Goal: Task Accomplishment & Management: Use online tool/utility

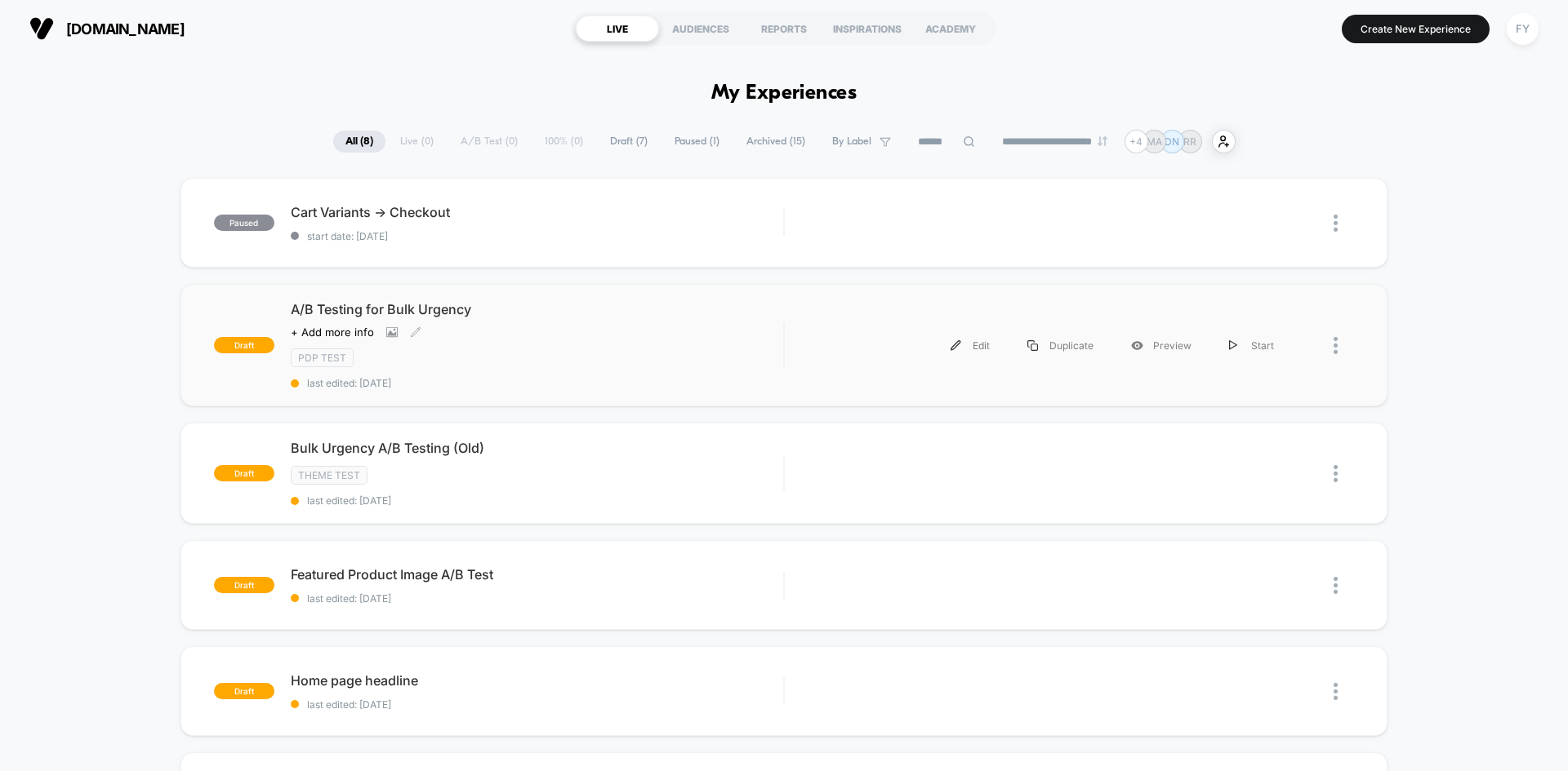
click at [560, 346] on div "A/B Testing for Bulk Urgency Click to view images Click to edit experience deta…" at bounding box center [537, 345] width 493 height 88
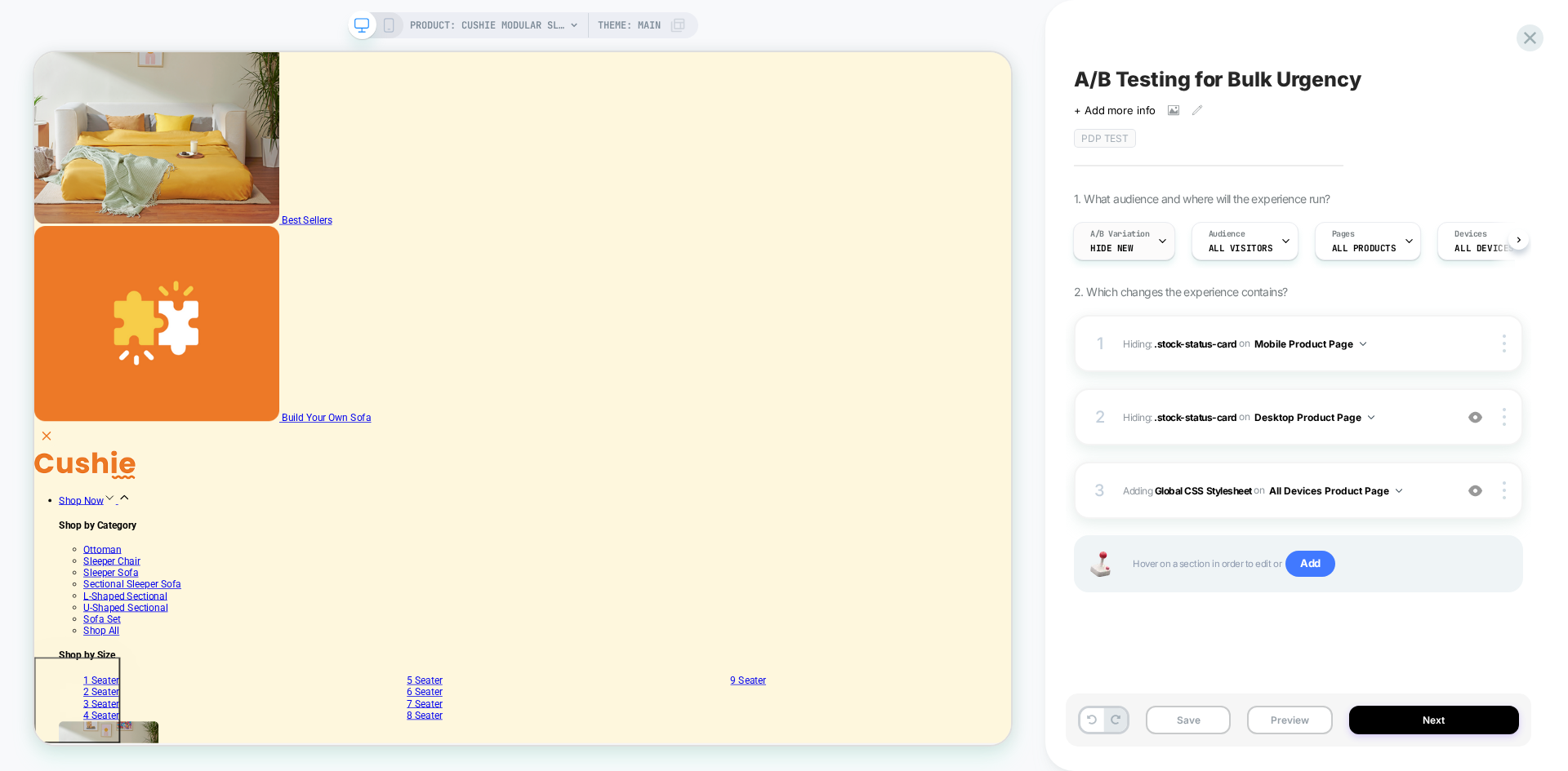
click at [1140, 242] on div "A/B Variation Hide New" at bounding box center [1119, 241] width 92 height 37
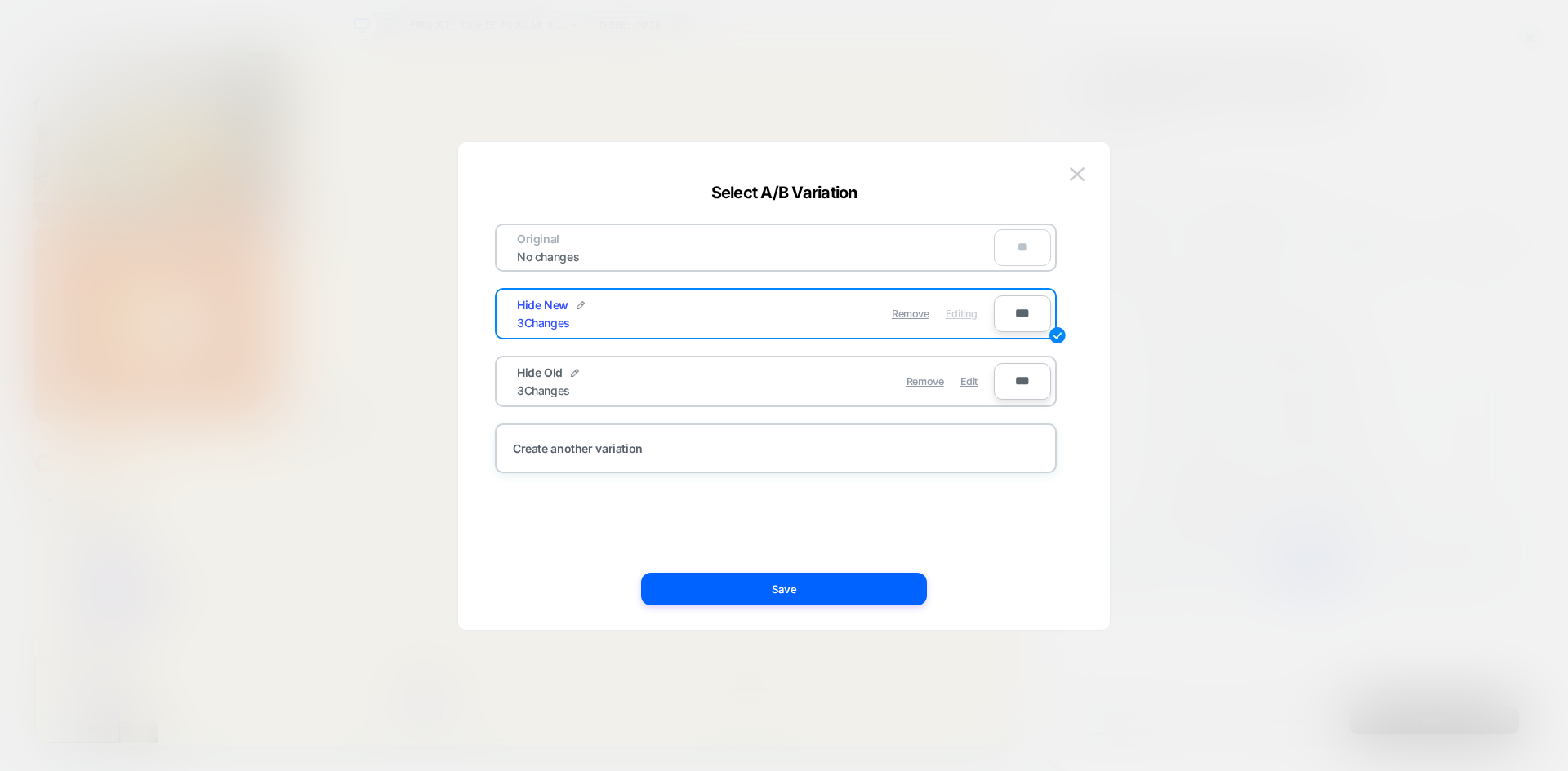
click at [0, 0] on div "Hide Old 3 Changes" at bounding box center [0, 0] width 0 height 0
click at [1066, 163] on button at bounding box center [1077, 175] width 25 height 25
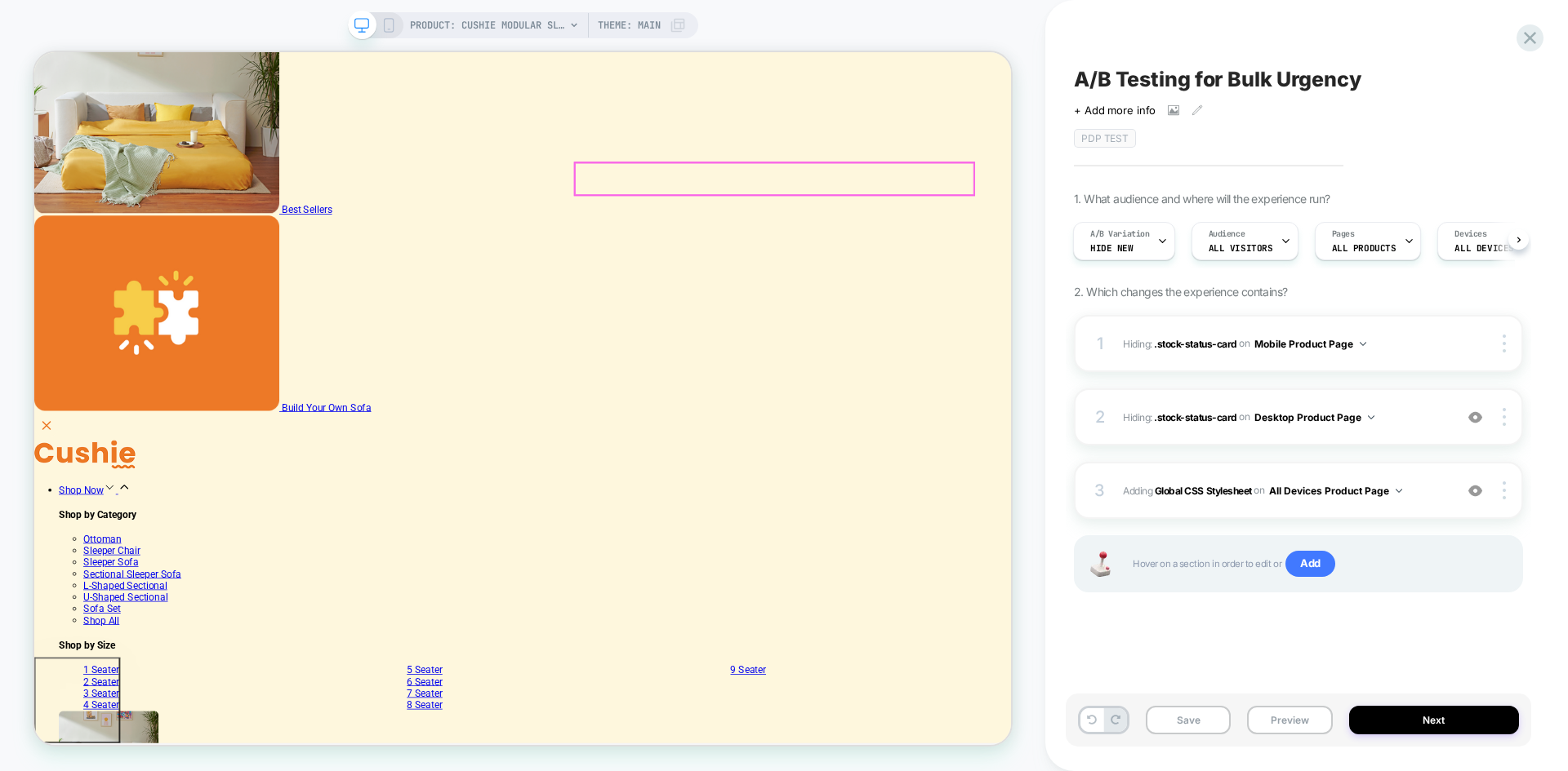
scroll to position [245, 0]
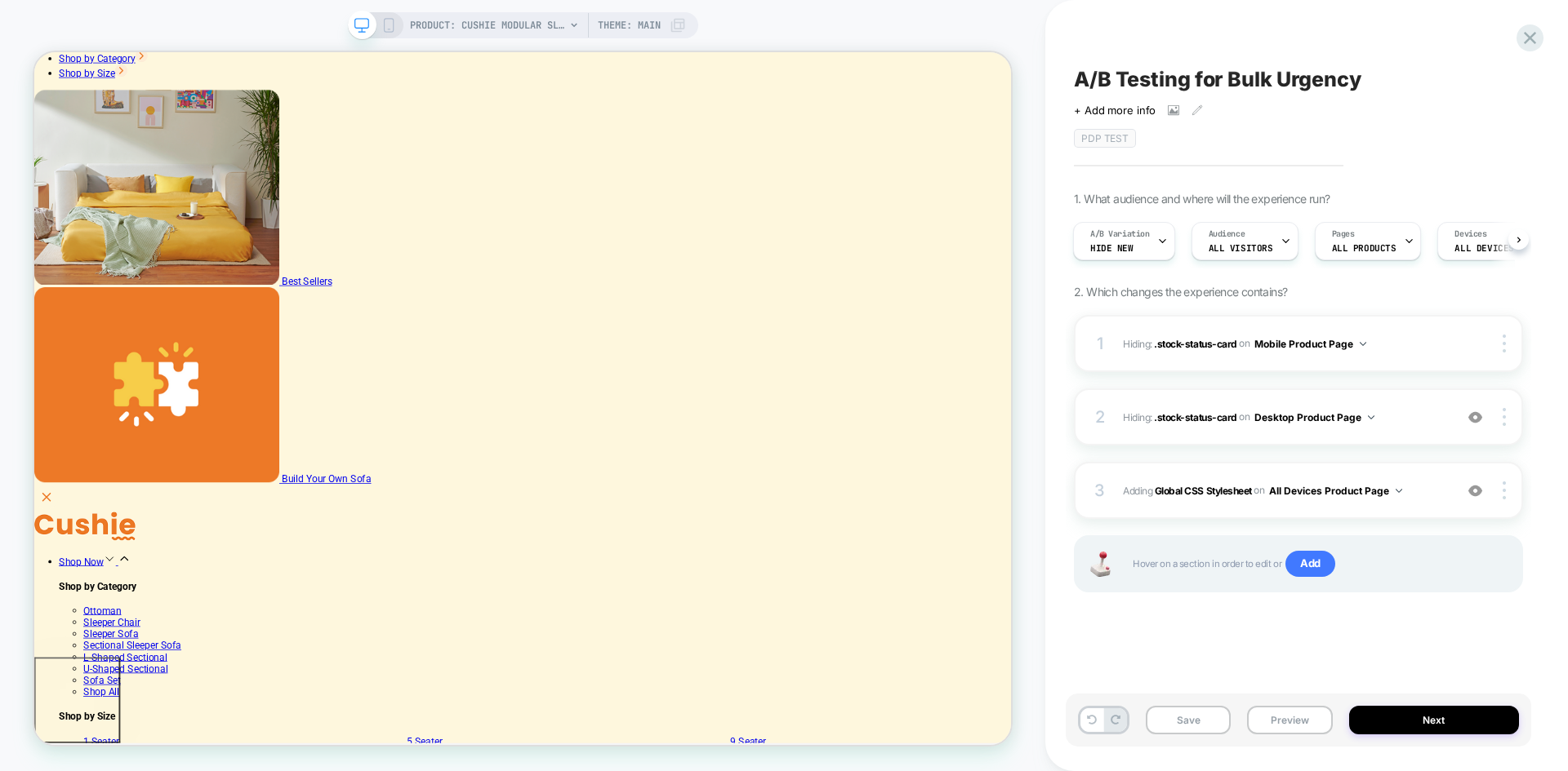
click at [557, 20] on span "PRODUCT: Cushie Modular Sleeper Sofa" at bounding box center [488, 26] width 155 height 27
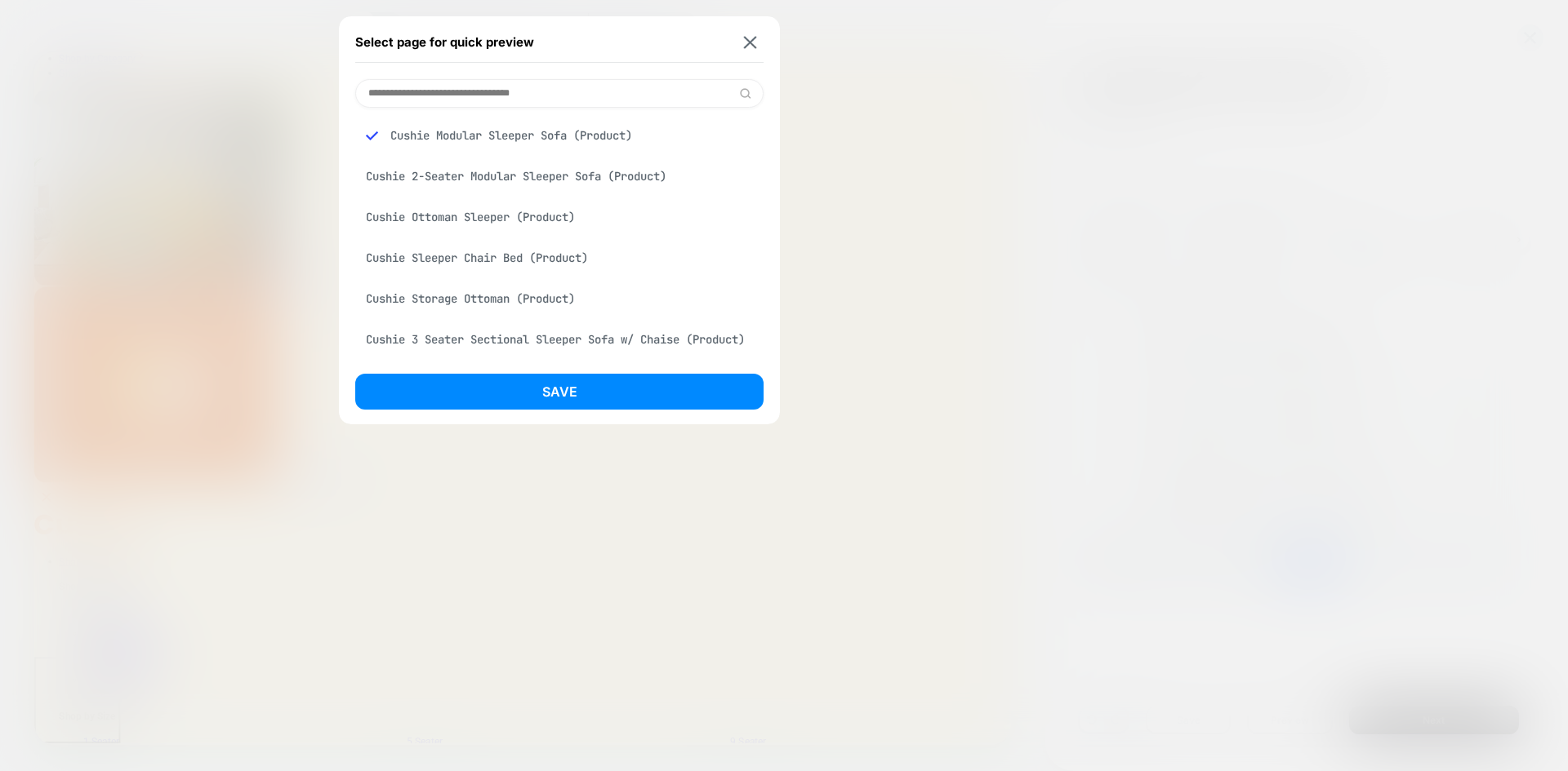
click at [770, 42] on div "Select page for quick preview Cushie Modular Sleeper Sofa (Product) Cushie 2-Se…" at bounding box center [559, 220] width 441 height 408
click at [752, 41] on img at bounding box center [750, 42] width 13 height 12
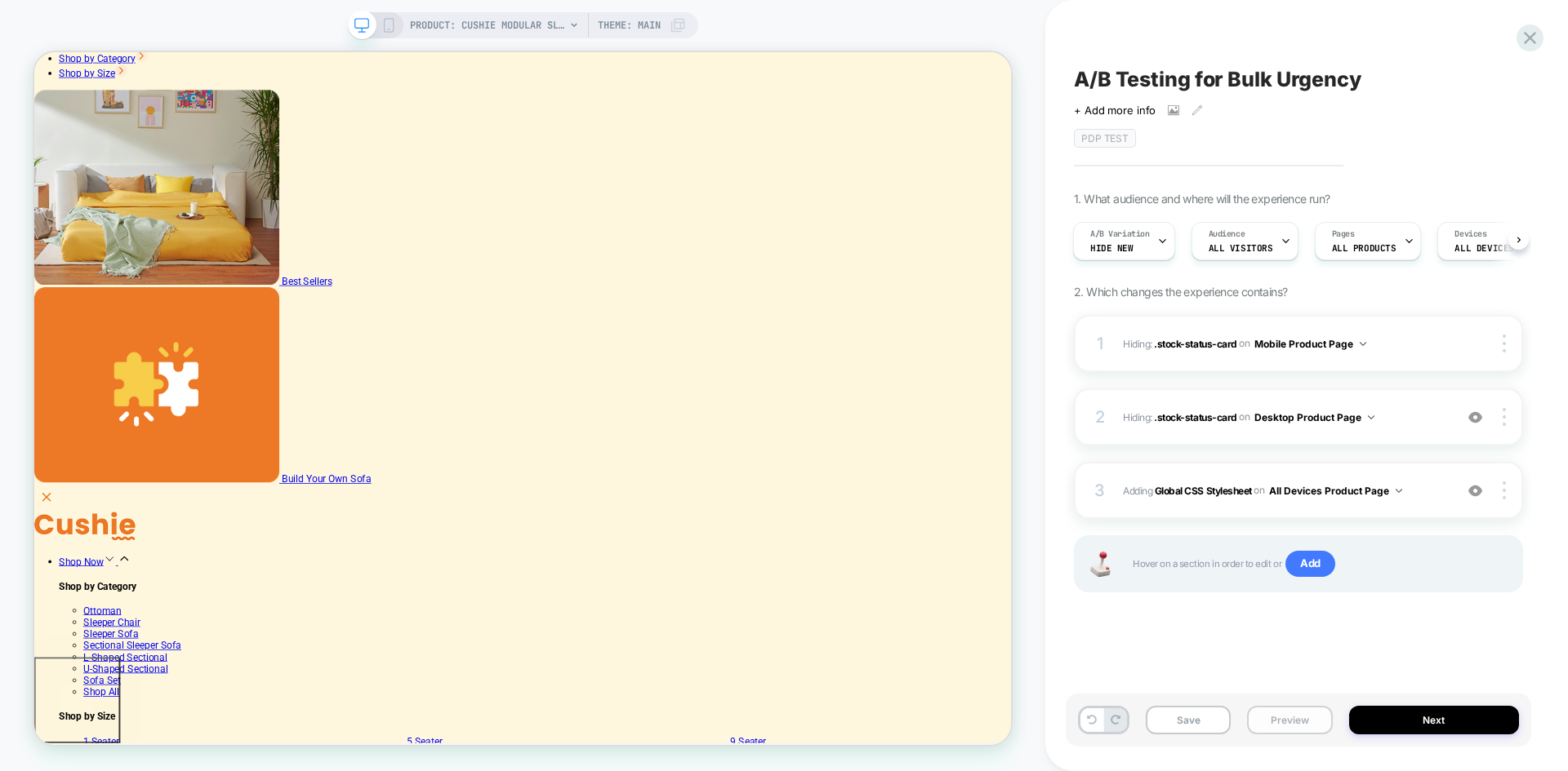
click at [1305, 720] on button "Preview" at bounding box center [1289, 721] width 85 height 28
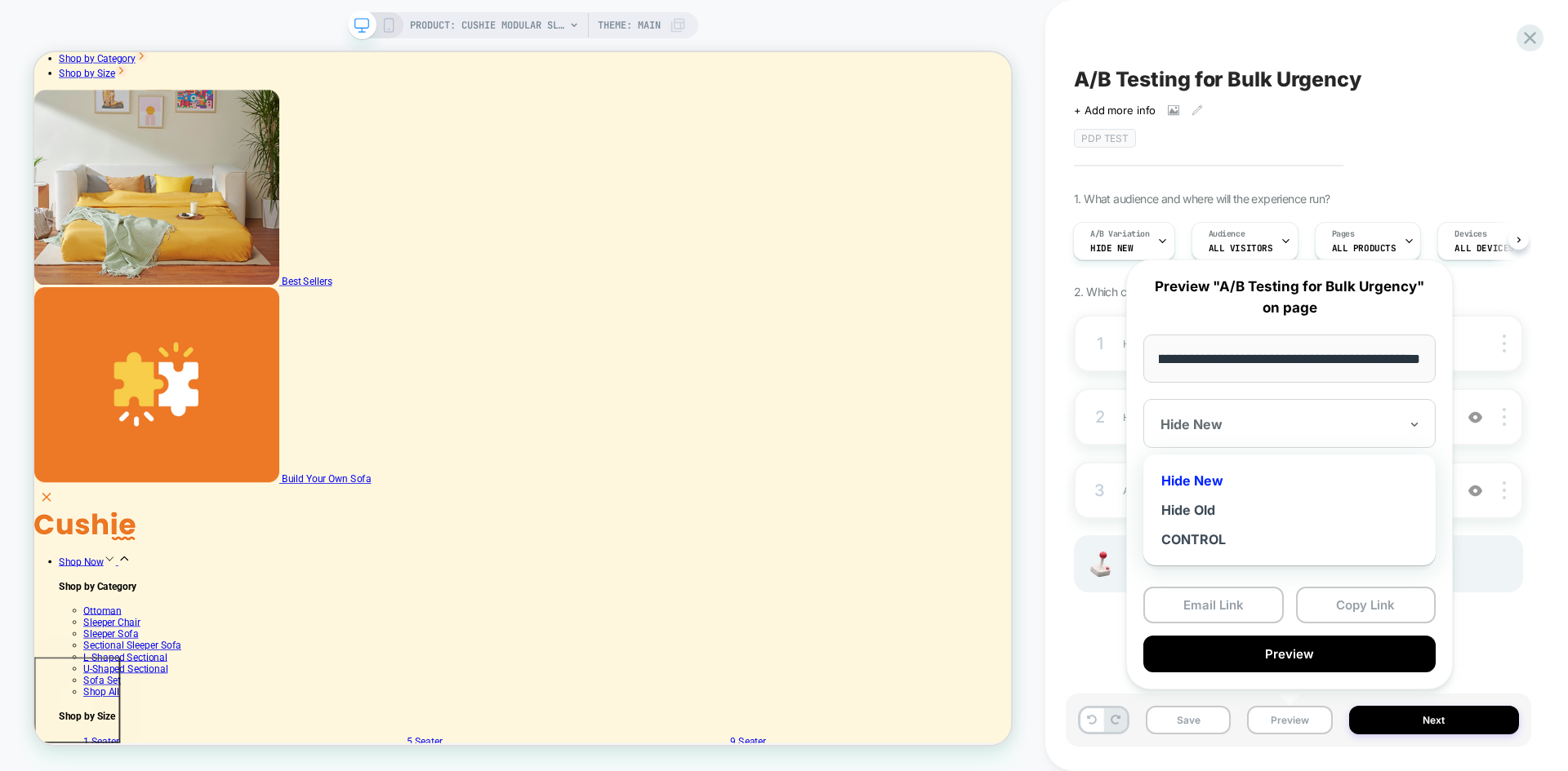
scroll to position [0, 0]
click at [1276, 436] on div "Hide New" at bounding box center [1289, 423] width 293 height 49
click at [1217, 517] on div "Hide Old" at bounding box center [1289, 510] width 276 height 29
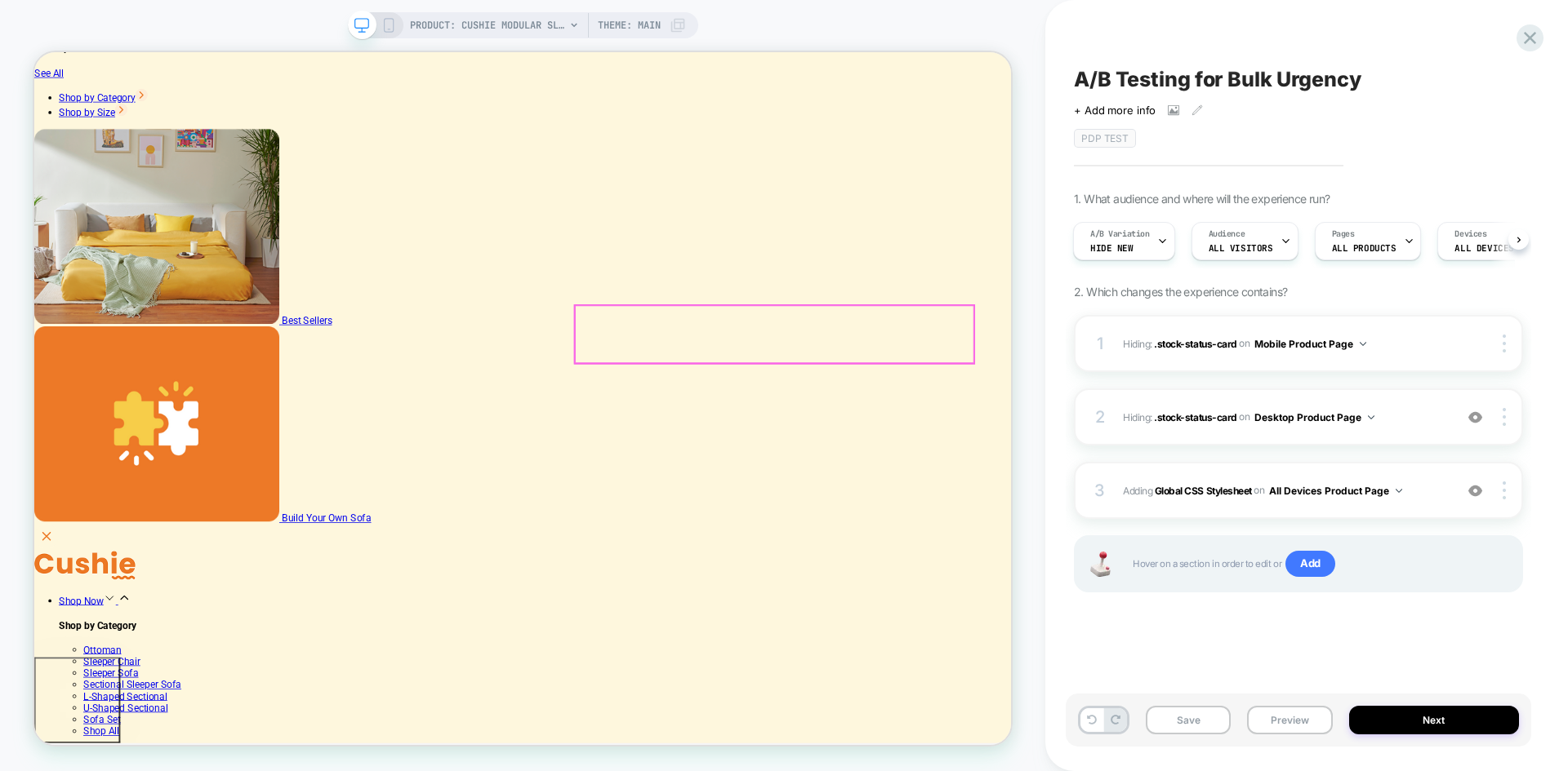
scroll to position [163, 0]
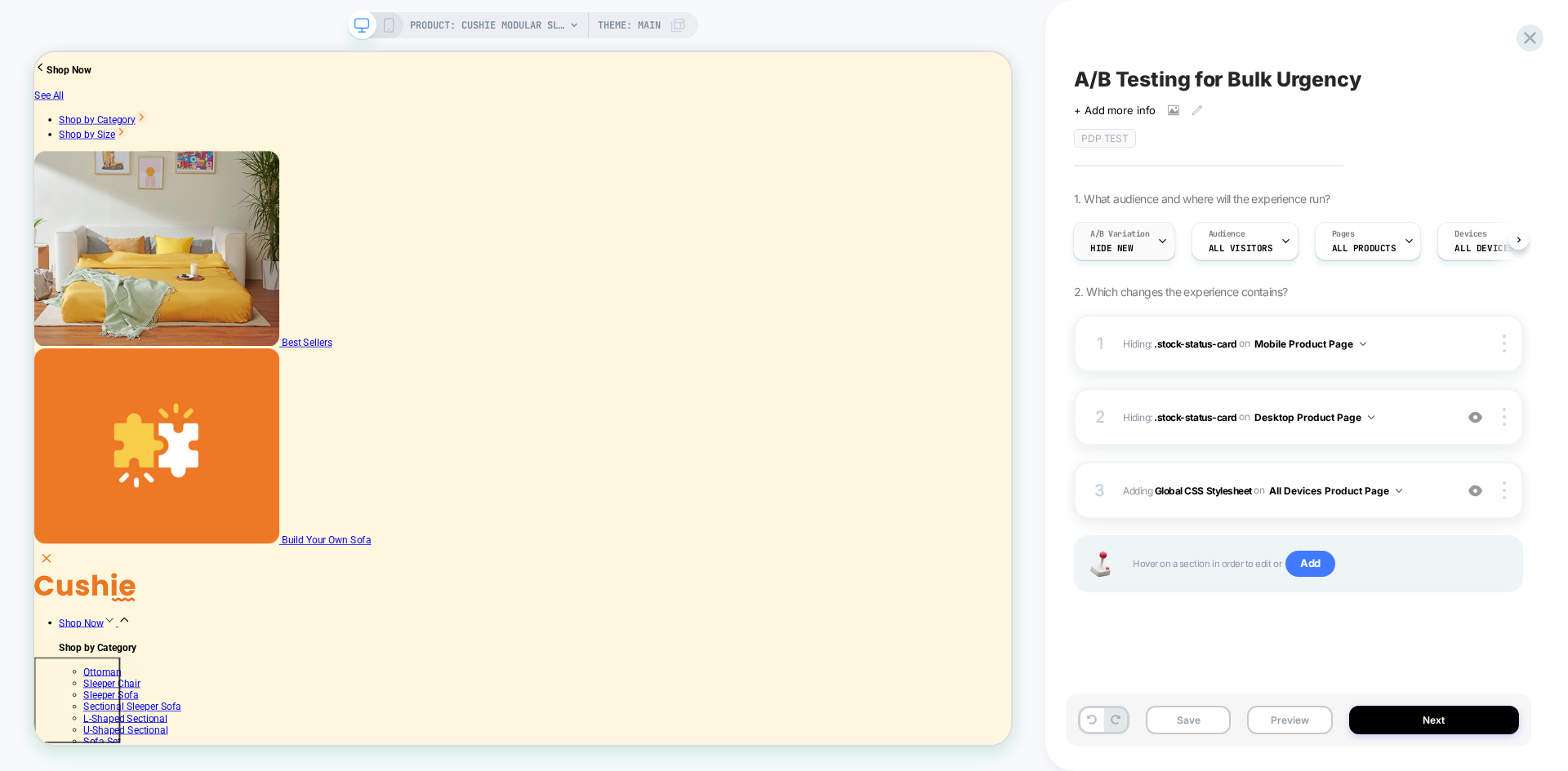
click at [1142, 239] on span "A/B Variation" at bounding box center [1120, 234] width 60 height 11
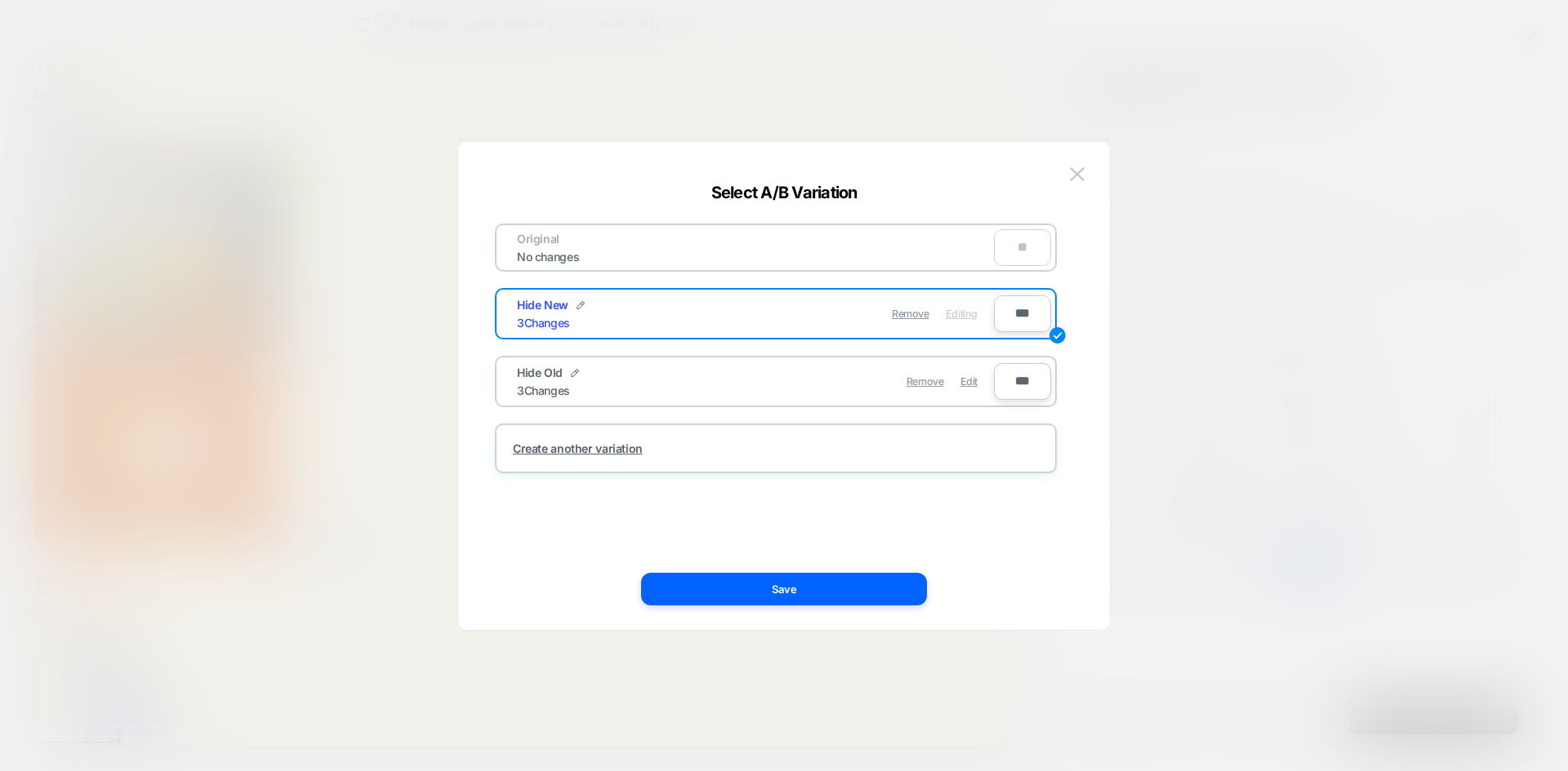
click at [702, 377] on div "Hide Old 3 Changes" at bounding box center [637, 382] width 239 height 32
click at [591, 381] on div "Hide Old 3 Changes" at bounding box center [637, 382] width 239 height 32
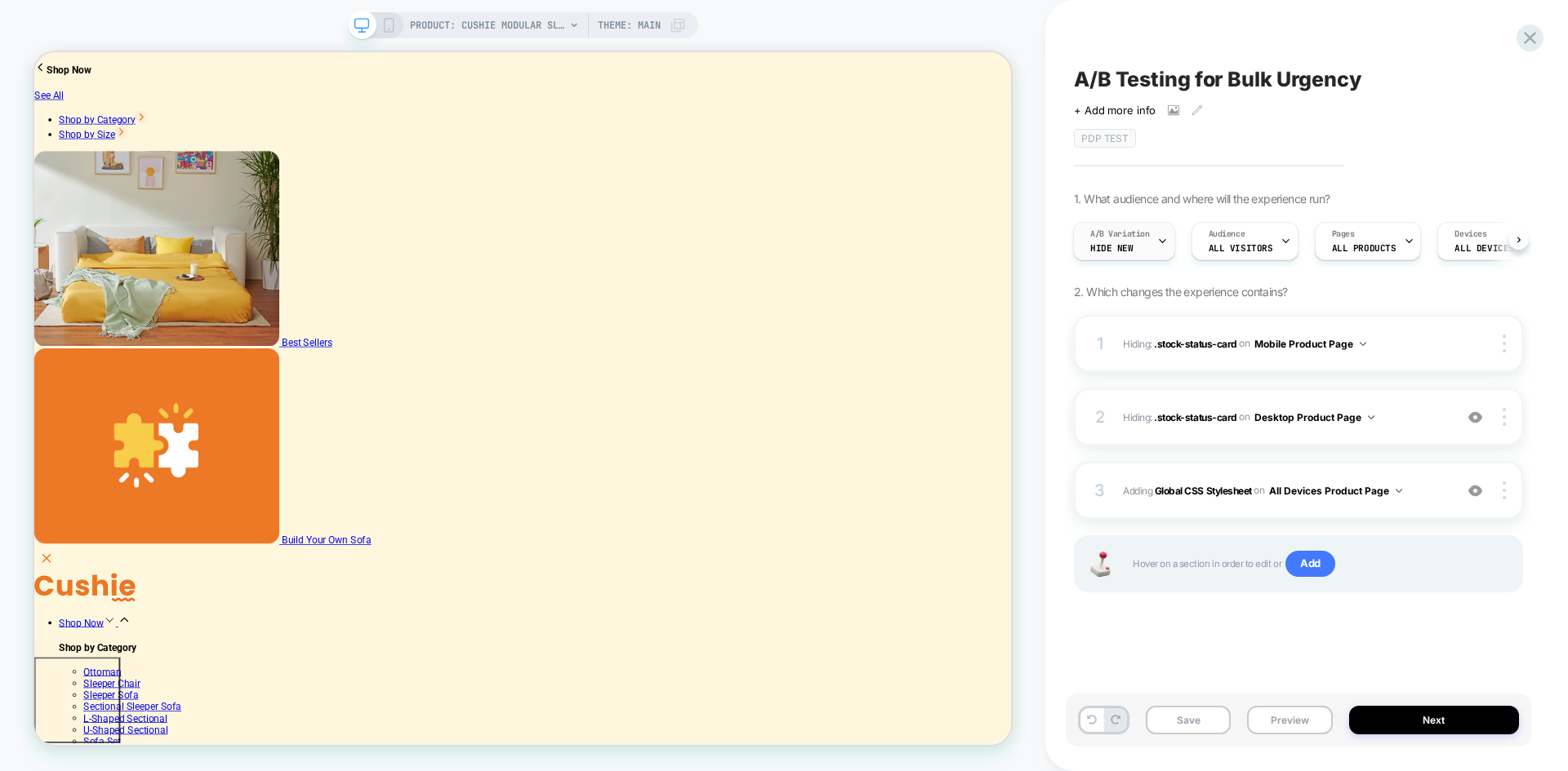
click at [1128, 245] on span "Hide New" at bounding box center [1112, 248] width 44 height 11
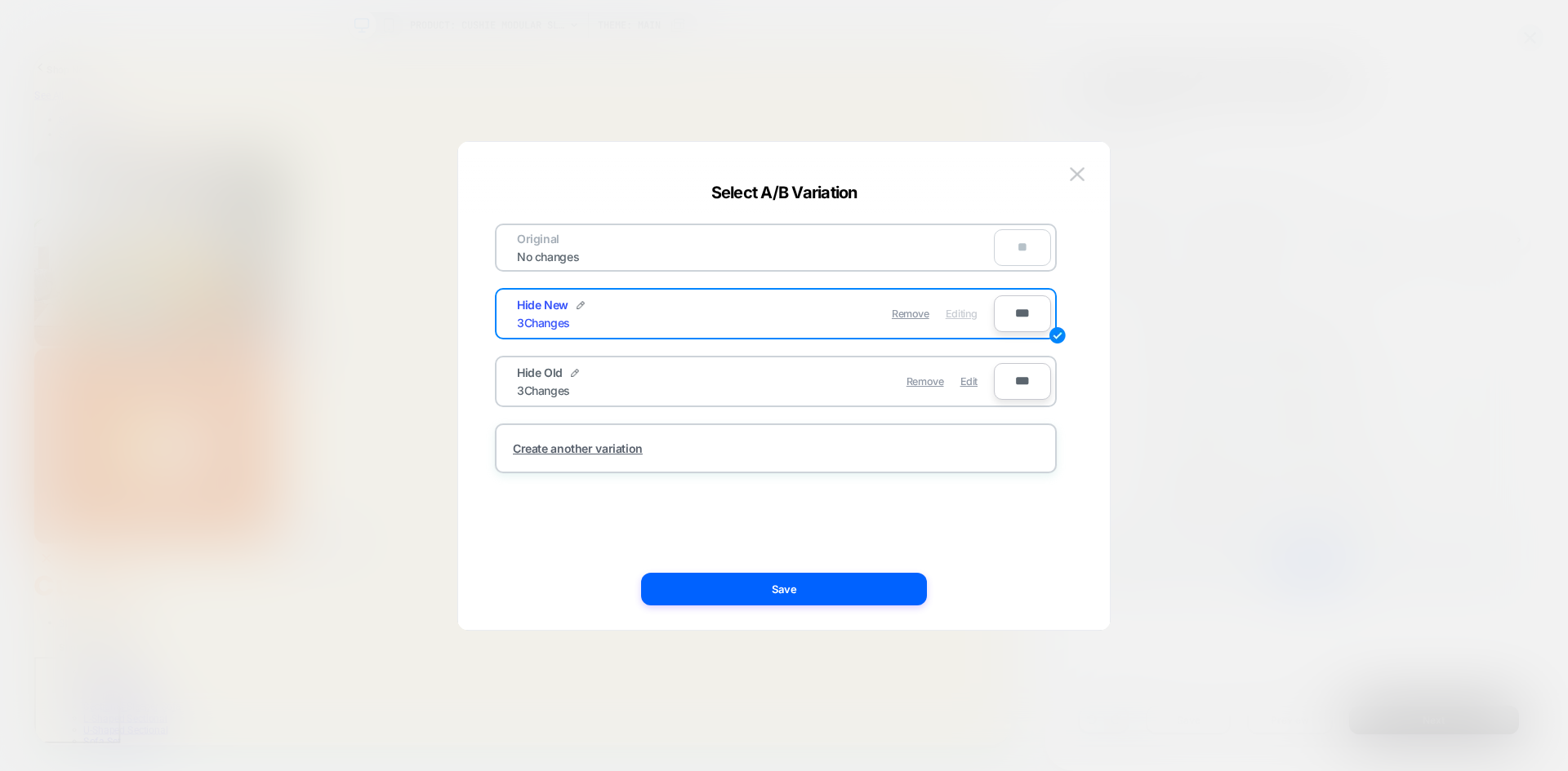
click at [540, 379] on span "Hide Old" at bounding box center [540, 372] width 45 height 14
click at [540, 376] on span "Hide Old" at bounding box center [540, 372] width 45 height 14
click at [1045, 377] on input "***" at bounding box center [1022, 382] width 57 height 37
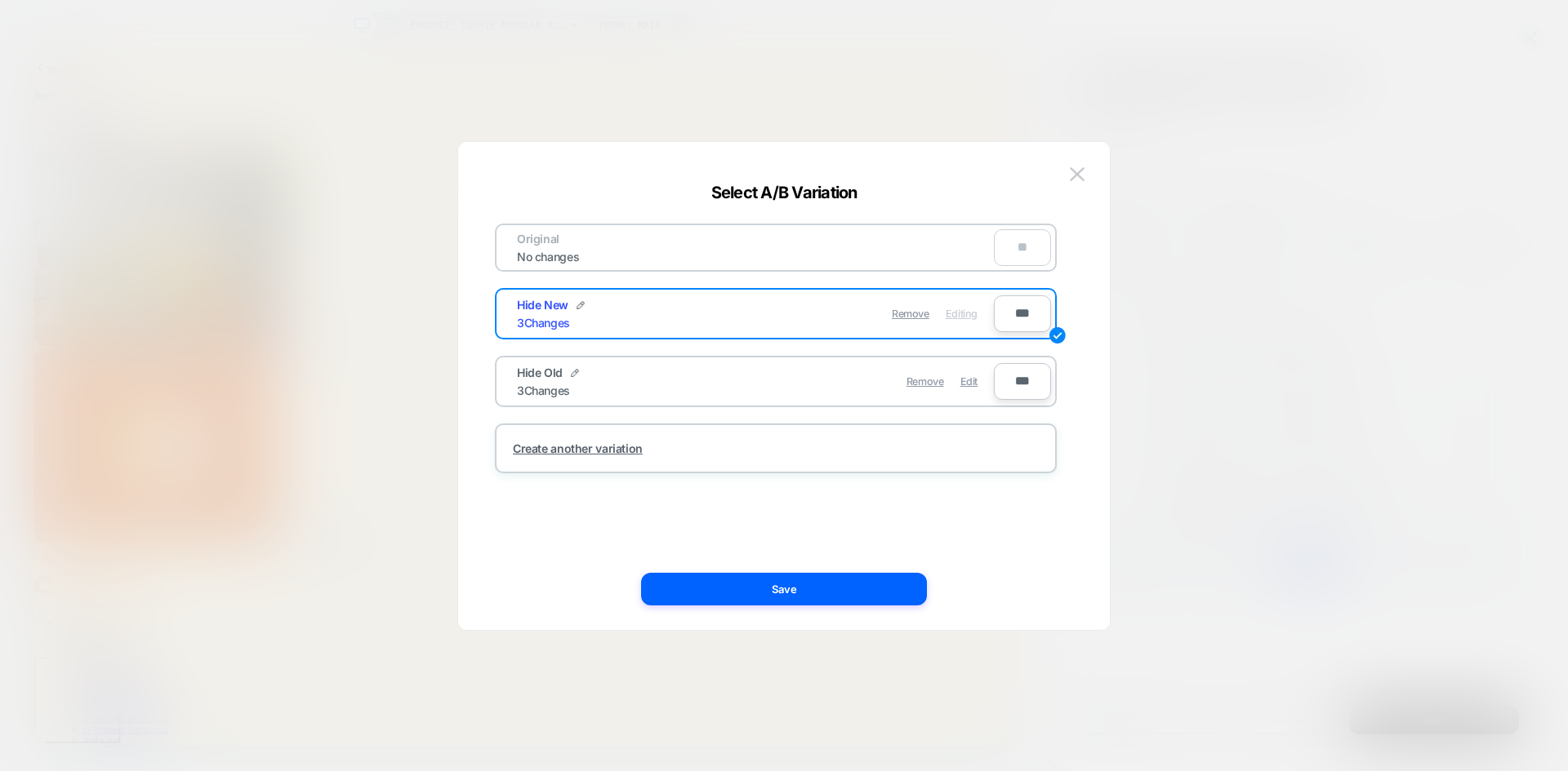
click at [1054, 397] on div "Hide Old 3 Changes Remove Edit ***" at bounding box center [775, 382] width 562 height 51
click at [1057, 340] on img at bounding box center [1057, 335] width 16 height 16
click at [1058, 334] on img at bounding box center [1057, 335] width 16 height 16
click at [1091, 190] on div "Select A/B Variation" at bounding box center [784, 192] width 652 height 20
click at [1088, 175] on button at bounding box center [1077, 175] width 25 height 25
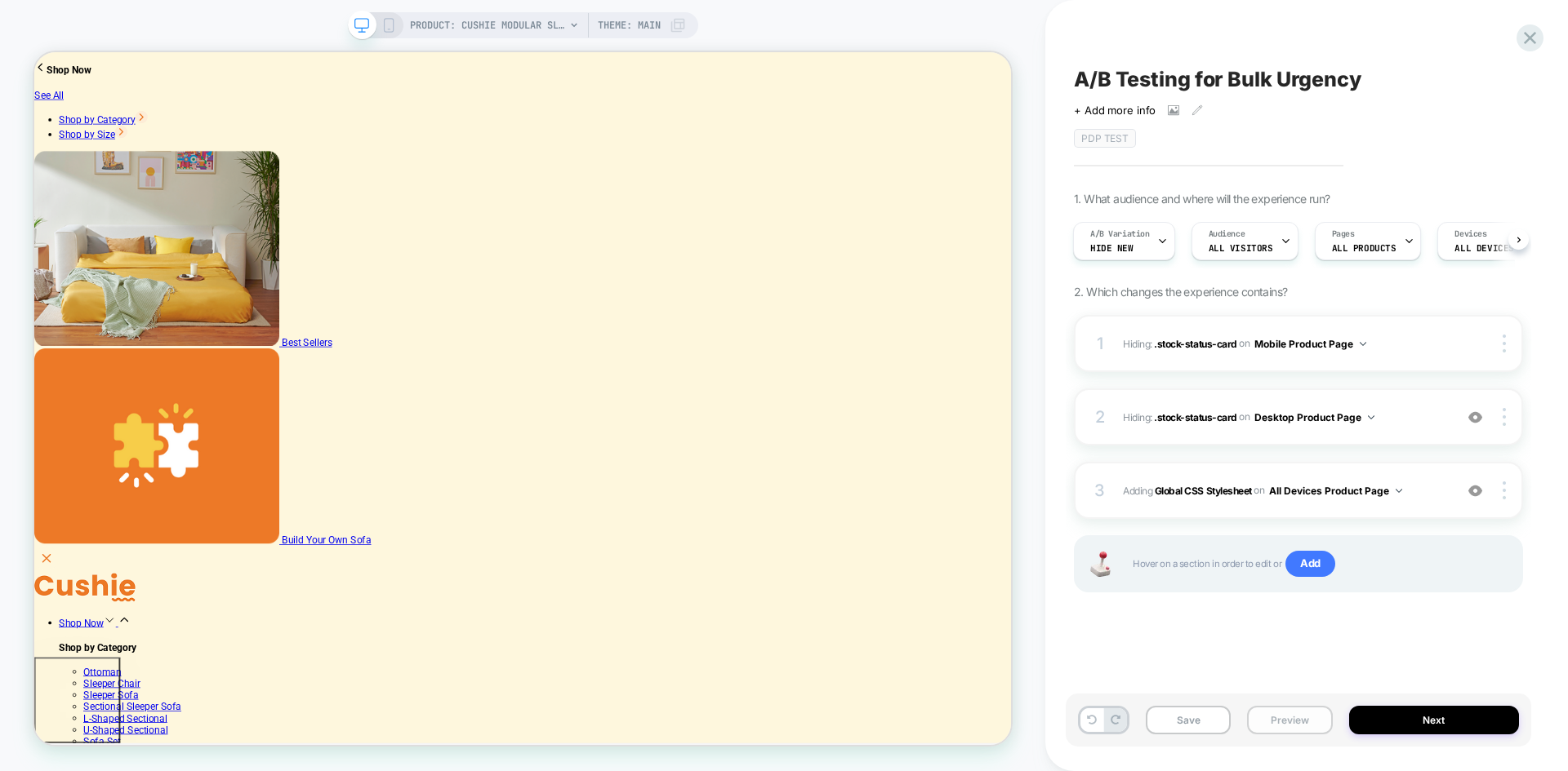
click at [1283, 724] on button "Preview" at bounding box center [1289, 721] width 85 height 28
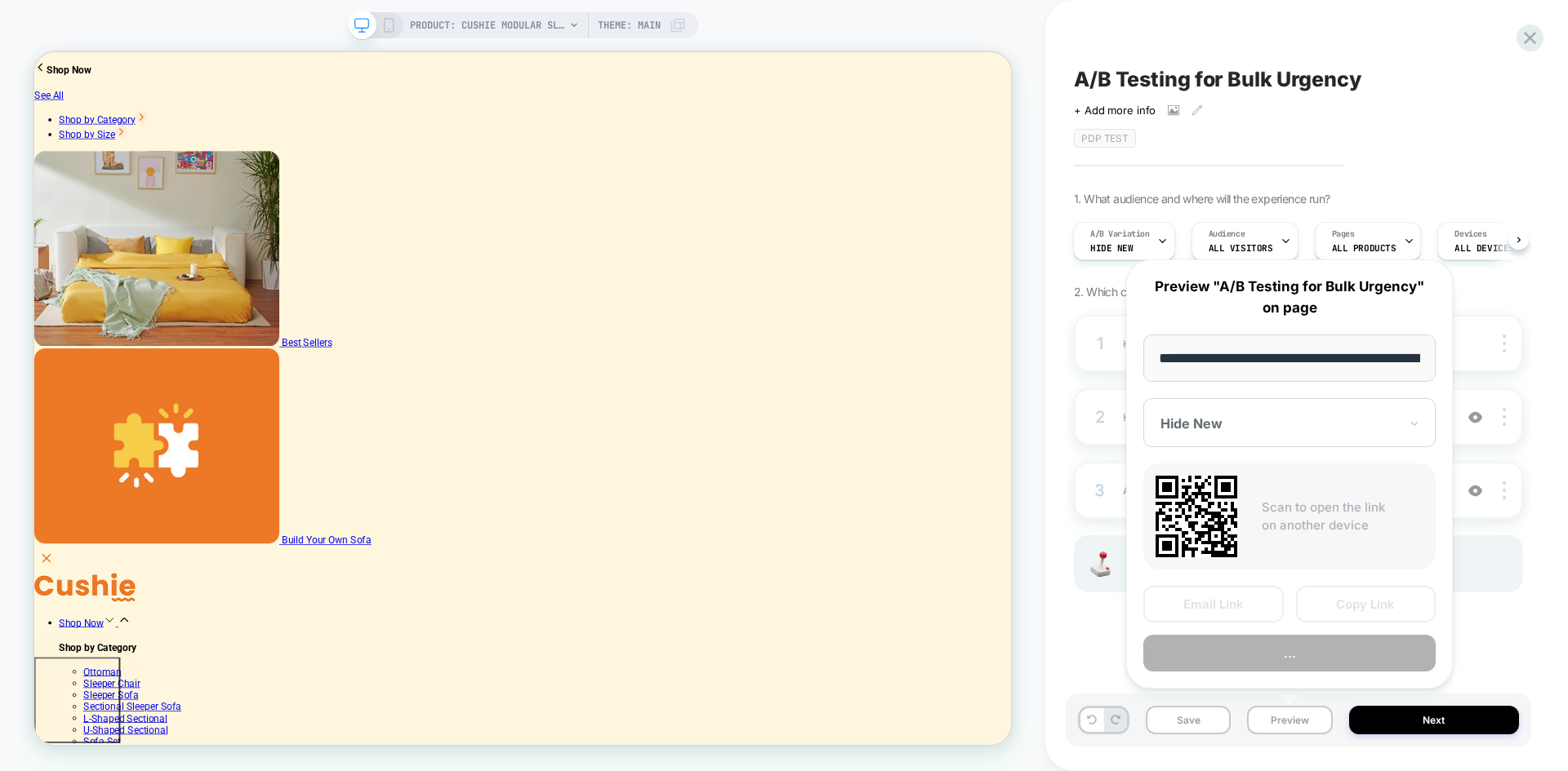
scroll to position [0, 316]
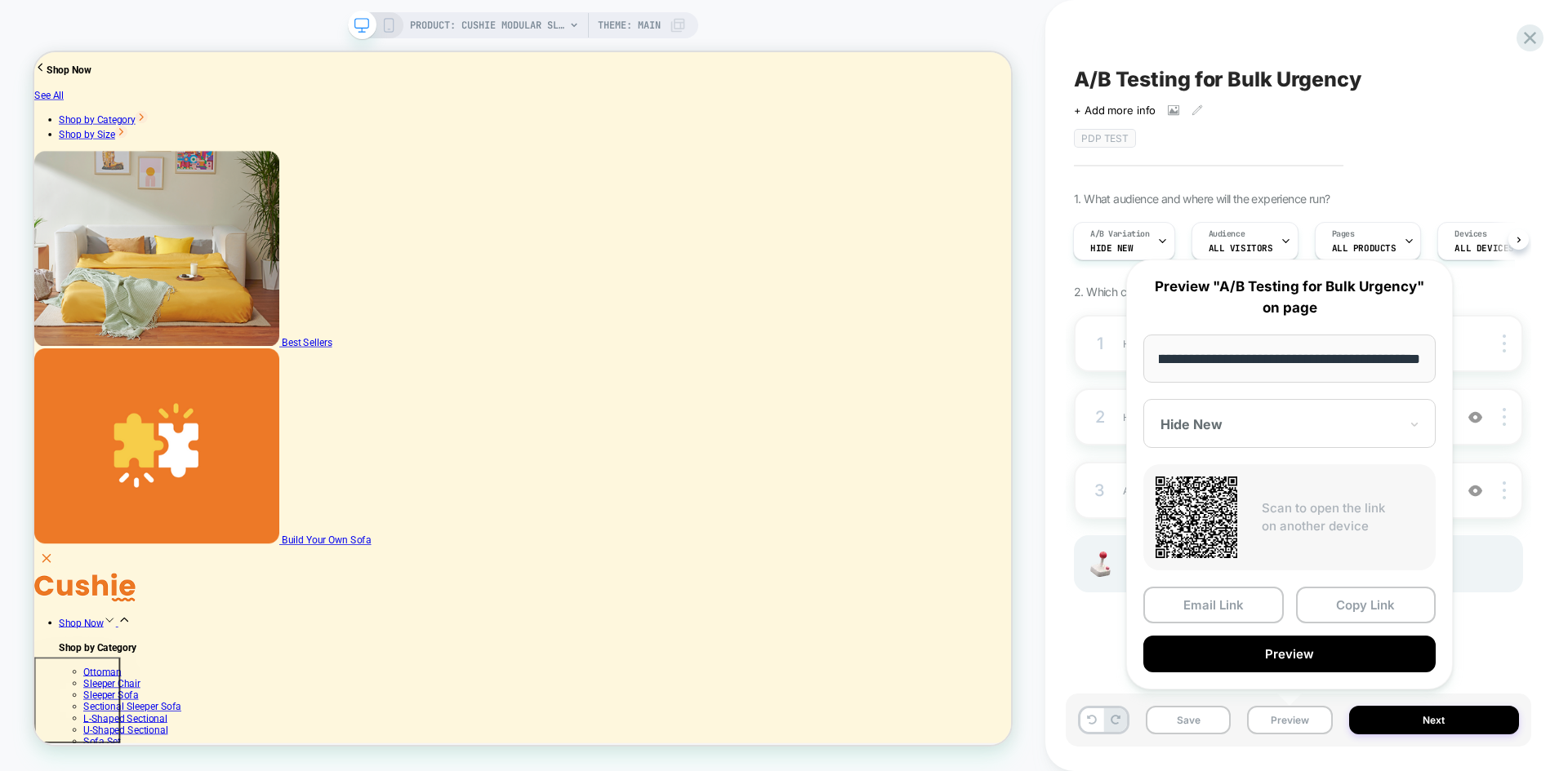
click at [1291, 427] on div at bounding box center [1280, 424] width 239 height 16
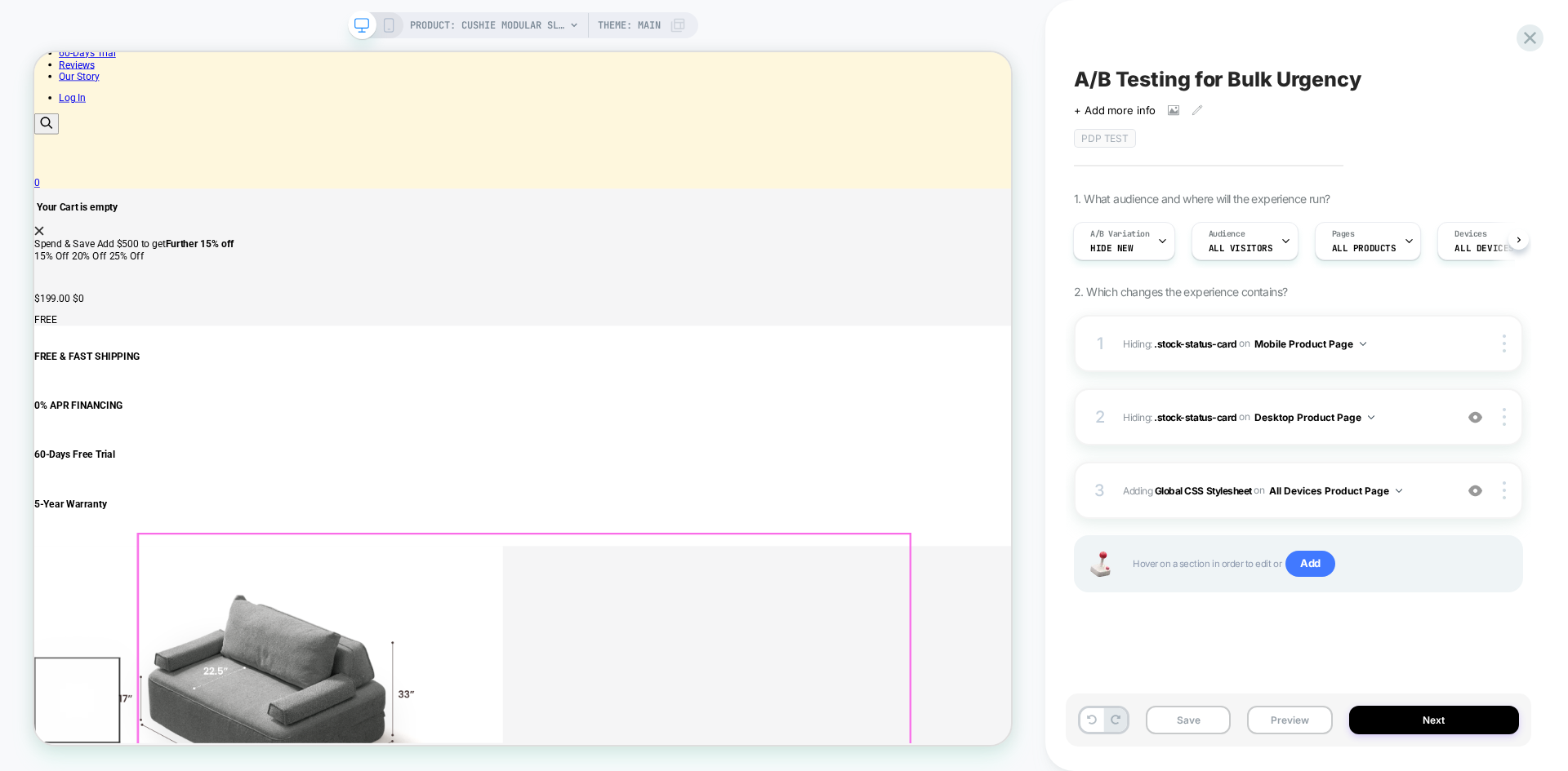
scroll to position [1225, 0]
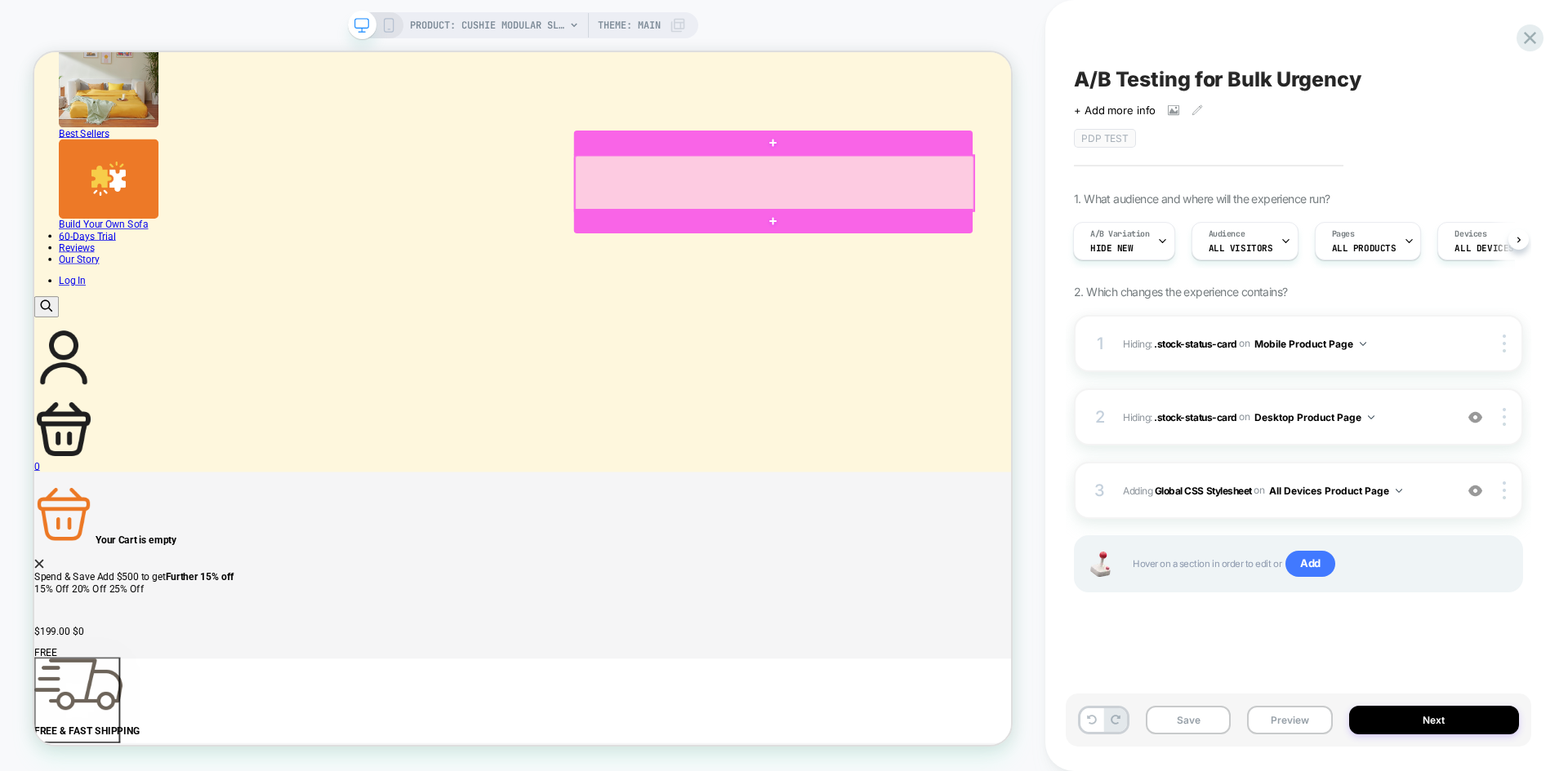
click at [1181, 216] on div at bounding box center [1020, 227] width 532 height 74
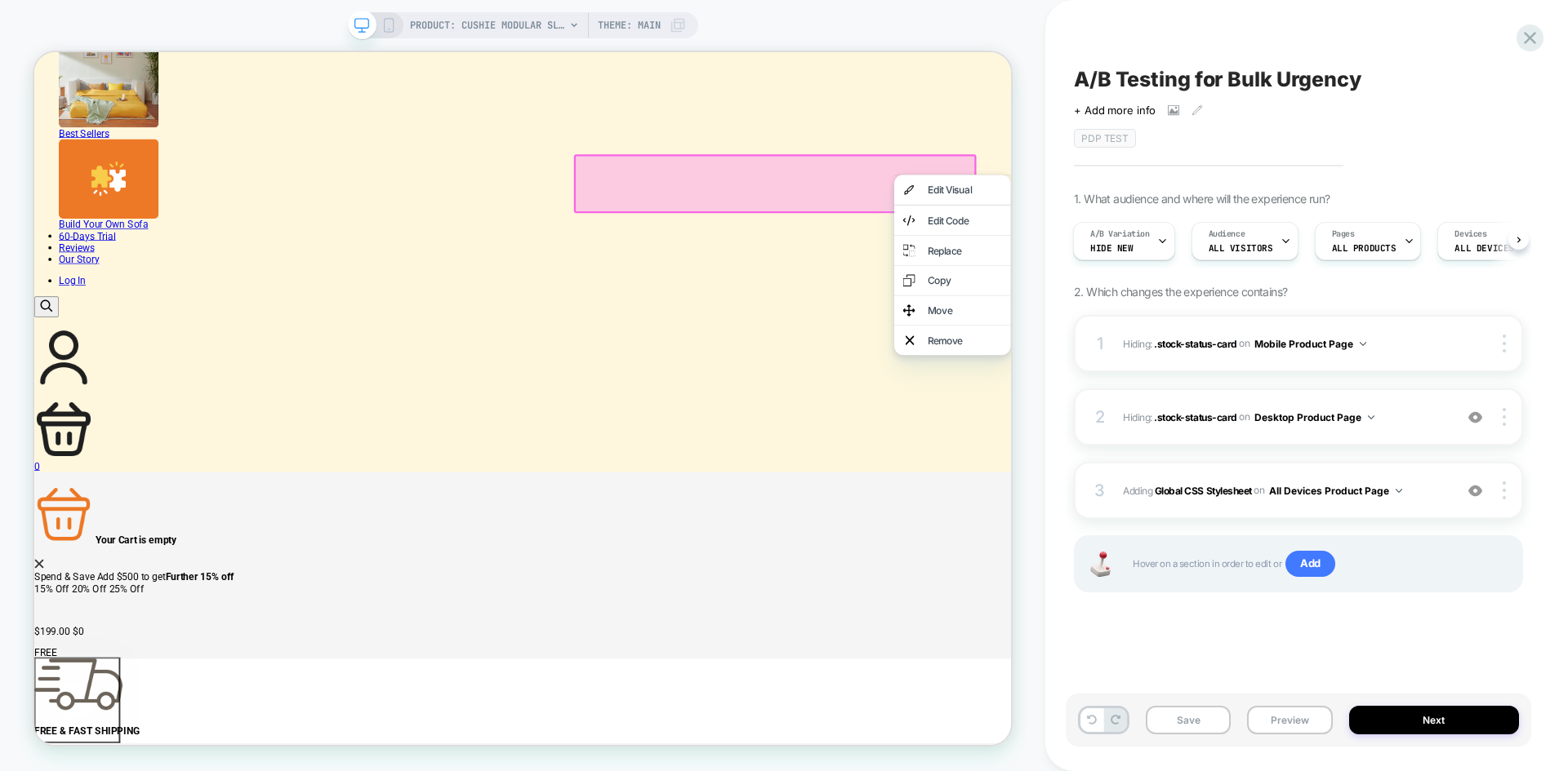
click at [1086, 220] on div at bounding box center [1022, 227] width 536 height 79
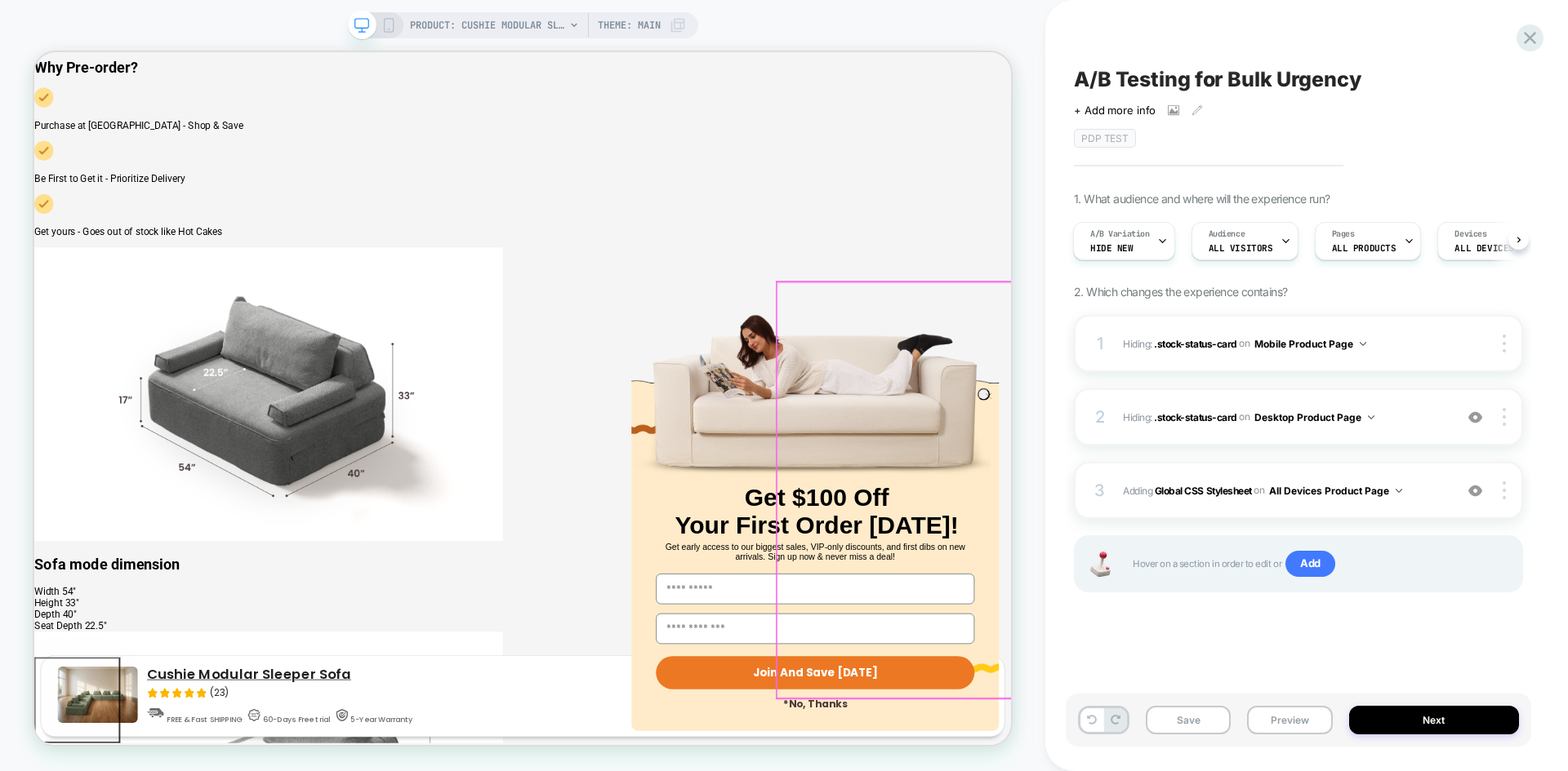
scroll to position [2901, 0]
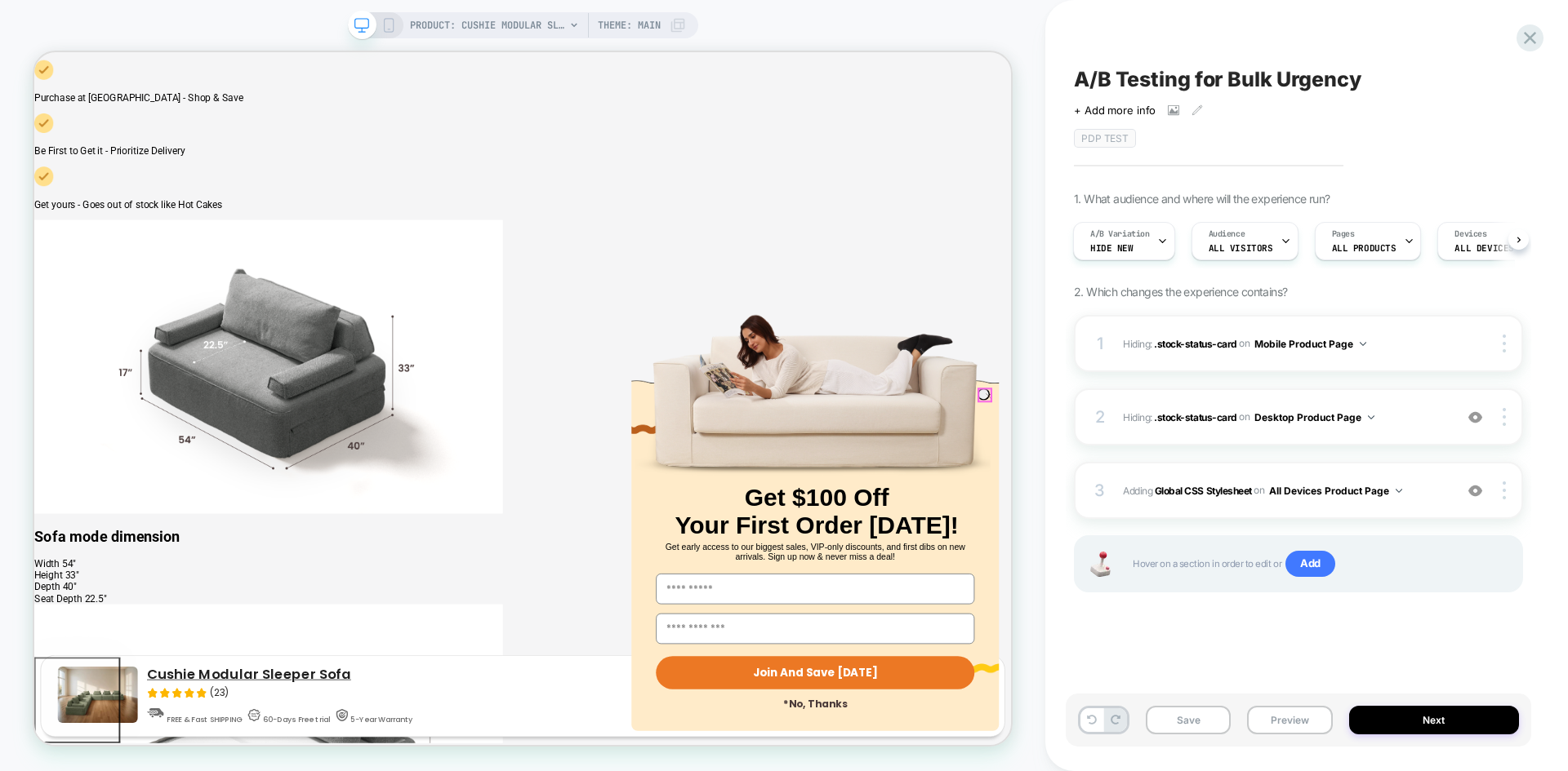
click at [1299, 513] on circle "Close dialog" at bounding box center [1307, 511] width 15 height 15
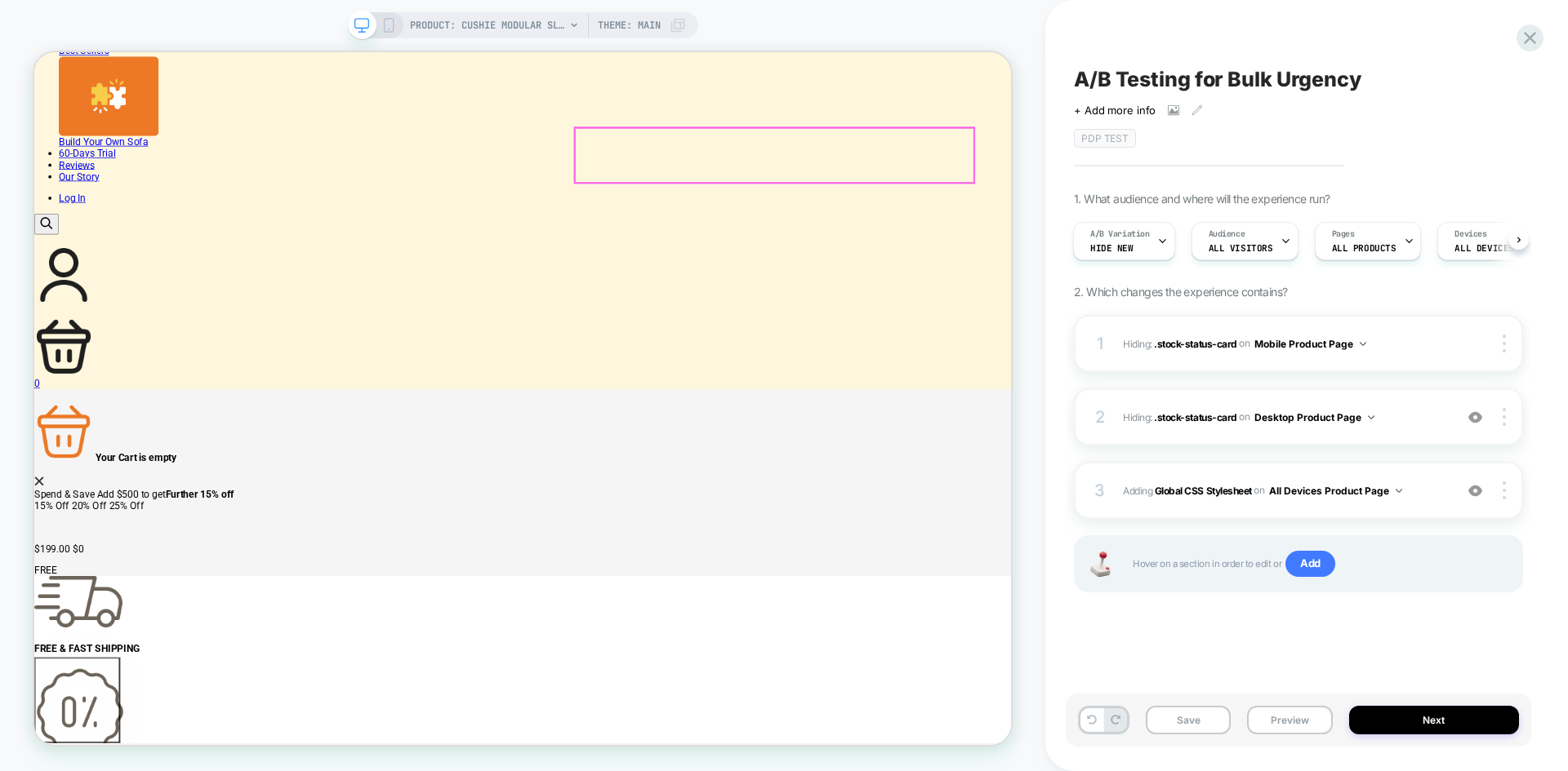
scroll to position [1306, 0]
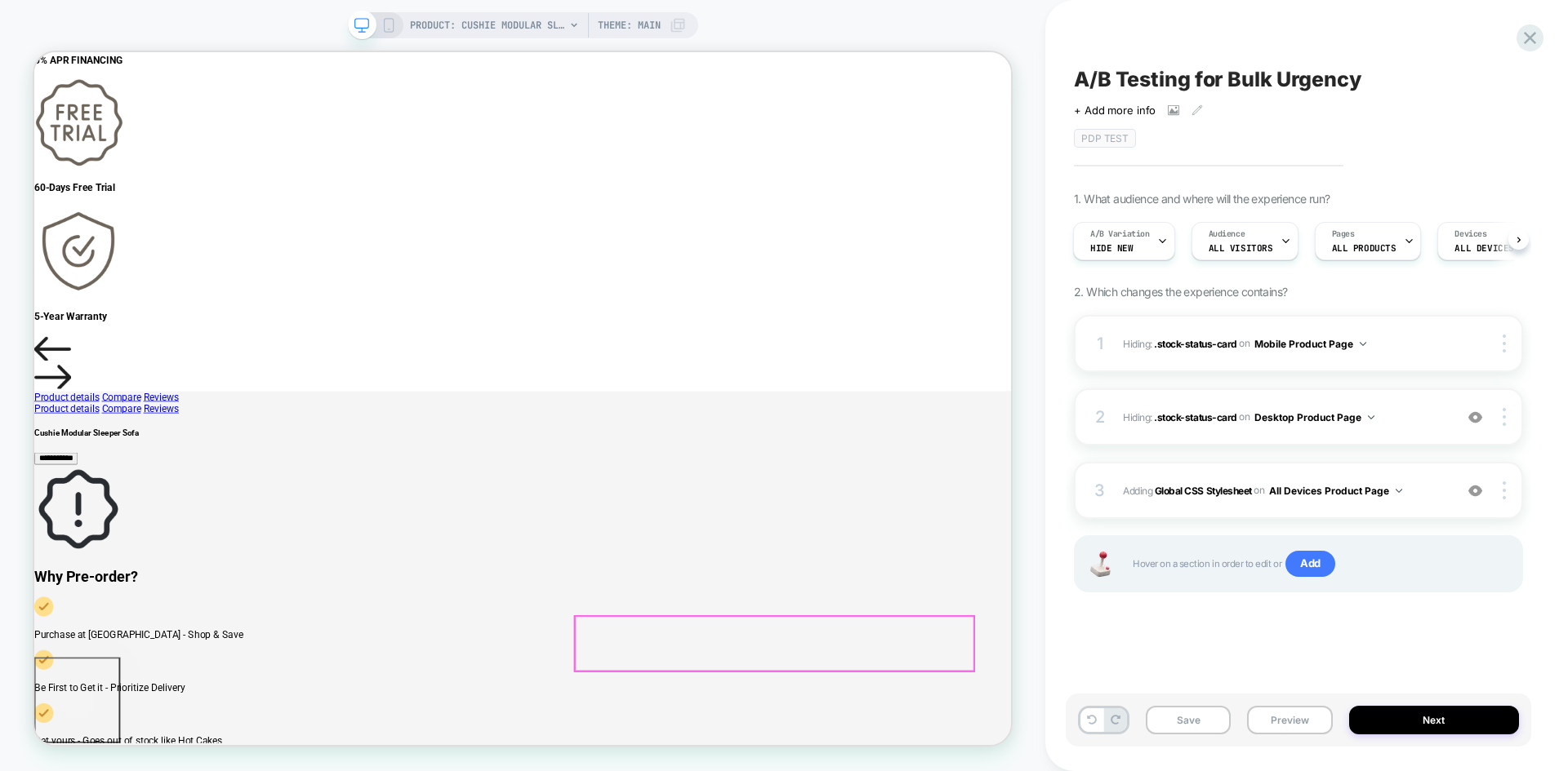
scroll to position [2330, 0]
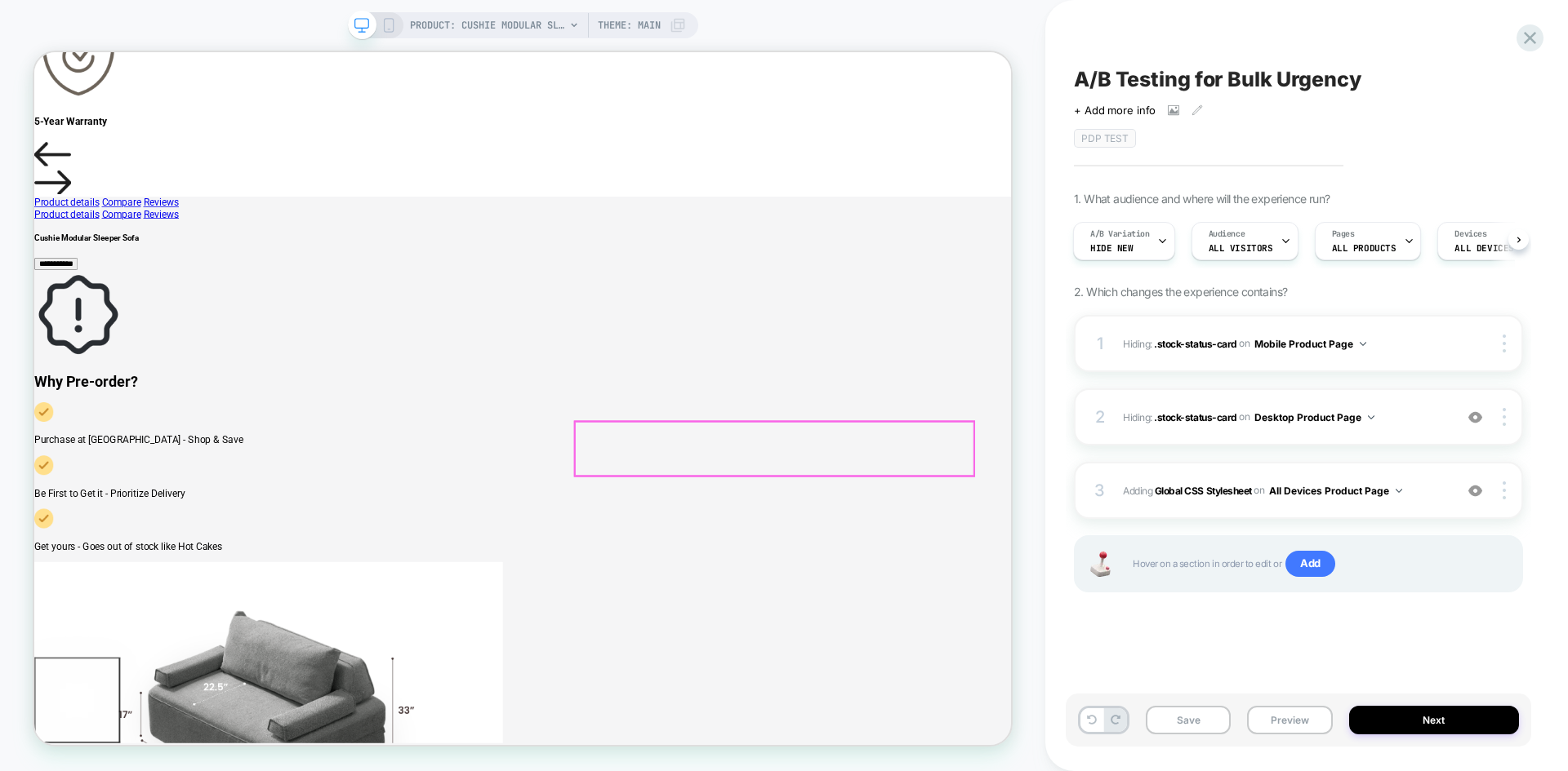
scroll to position [2738, 0]
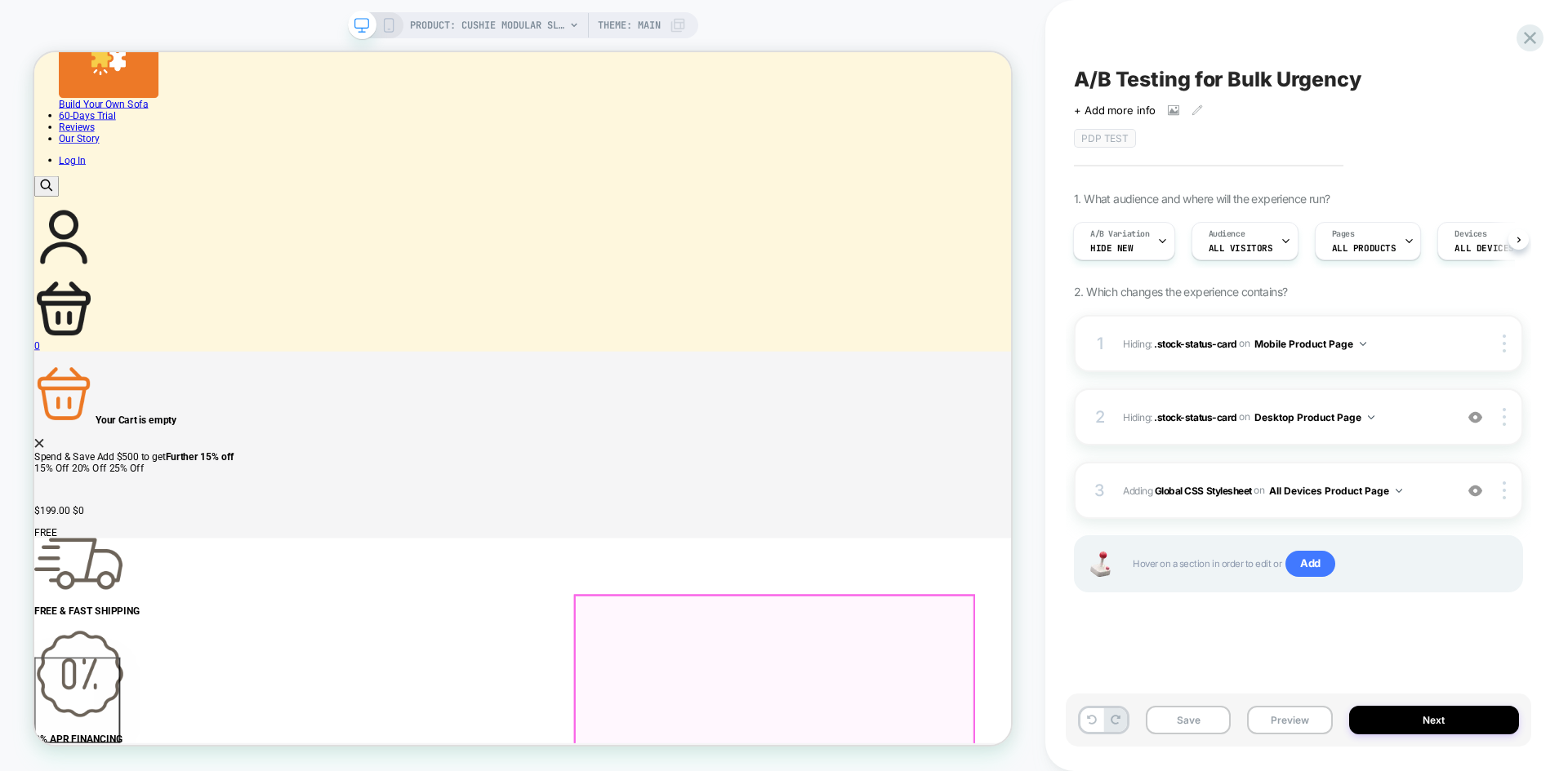
scroll to position [1225, 0]
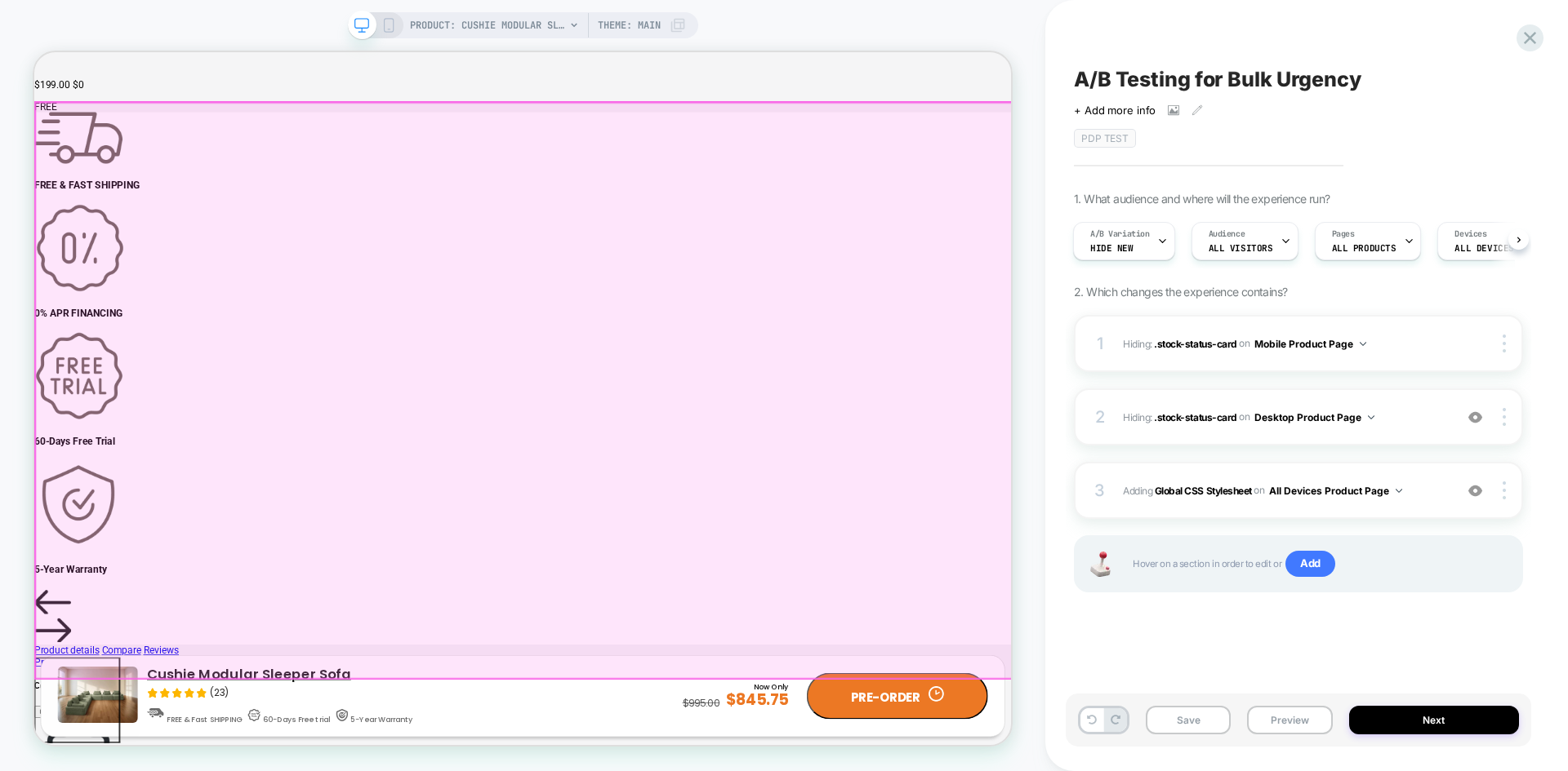
scroll to position [1922, 0]
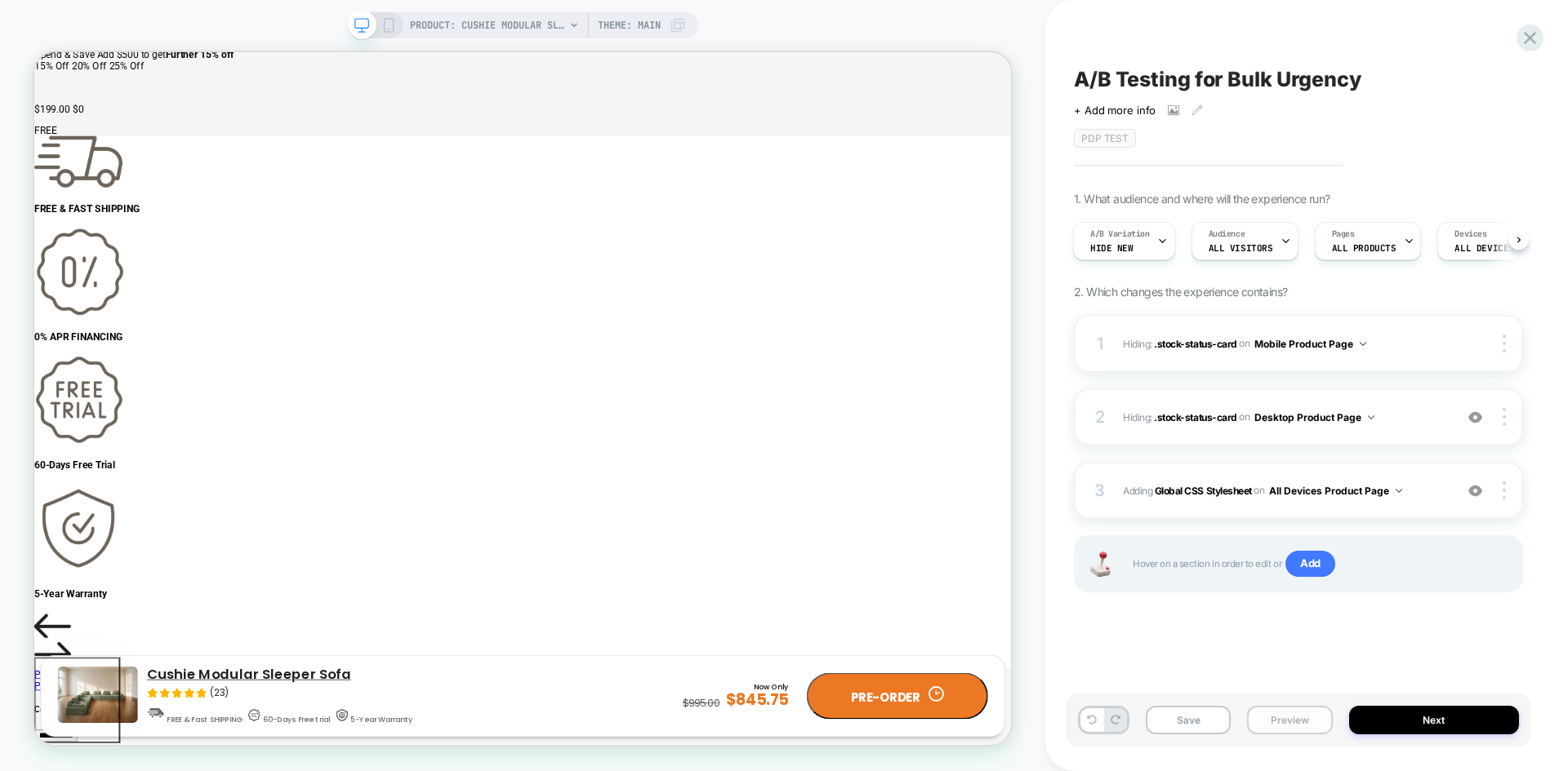
click at [1274, 711] on button "Preview" at bounding box center [1289, 721] width 85 height 28
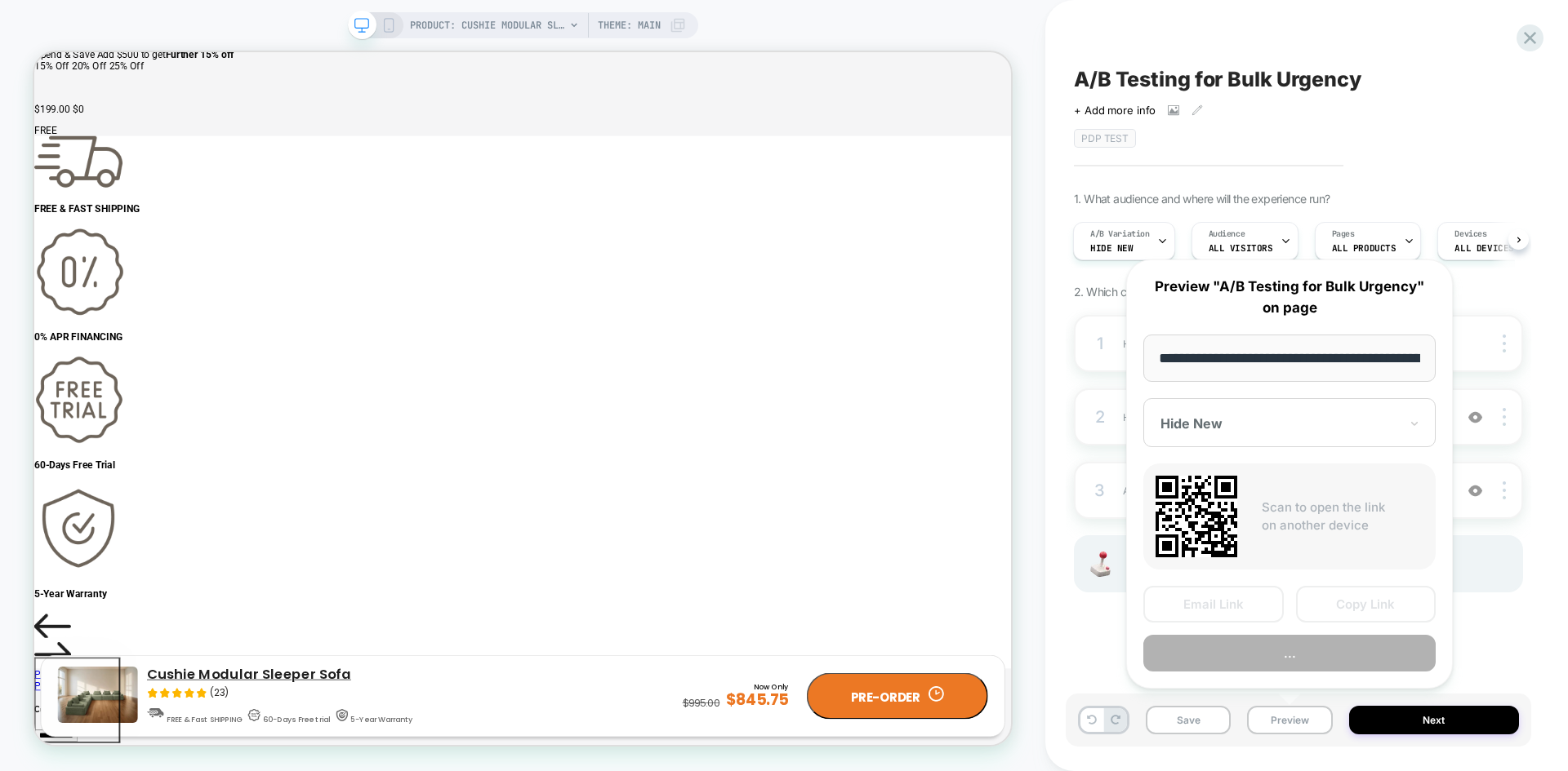
scroll to position [0, 316]
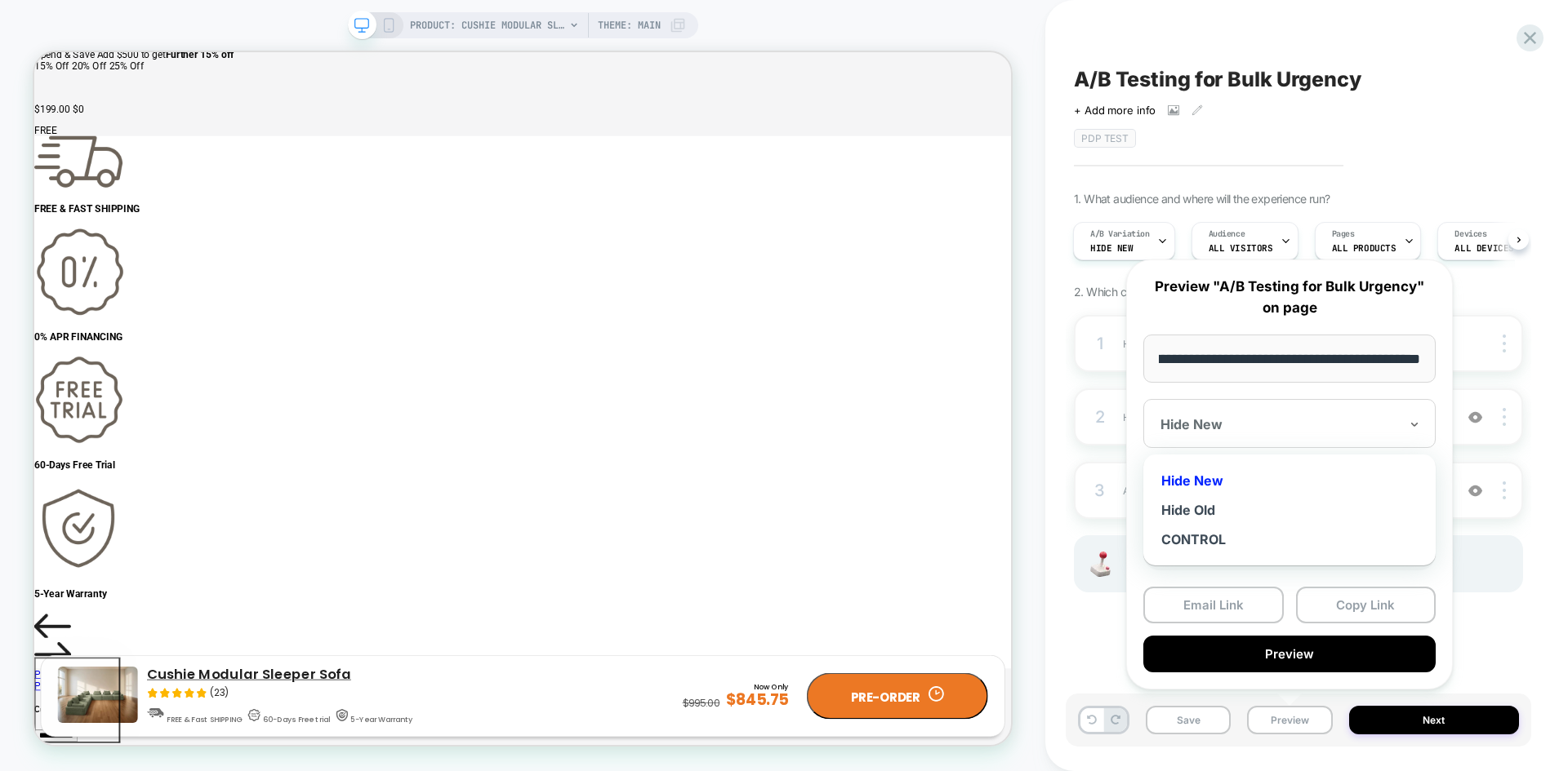
click at [1333, 423] on div at bounding box center [1280, 424] width 239 height 16
click at [1227, 481] on div "Hide New" at bounding box center [1289, 480] width 276 height 29
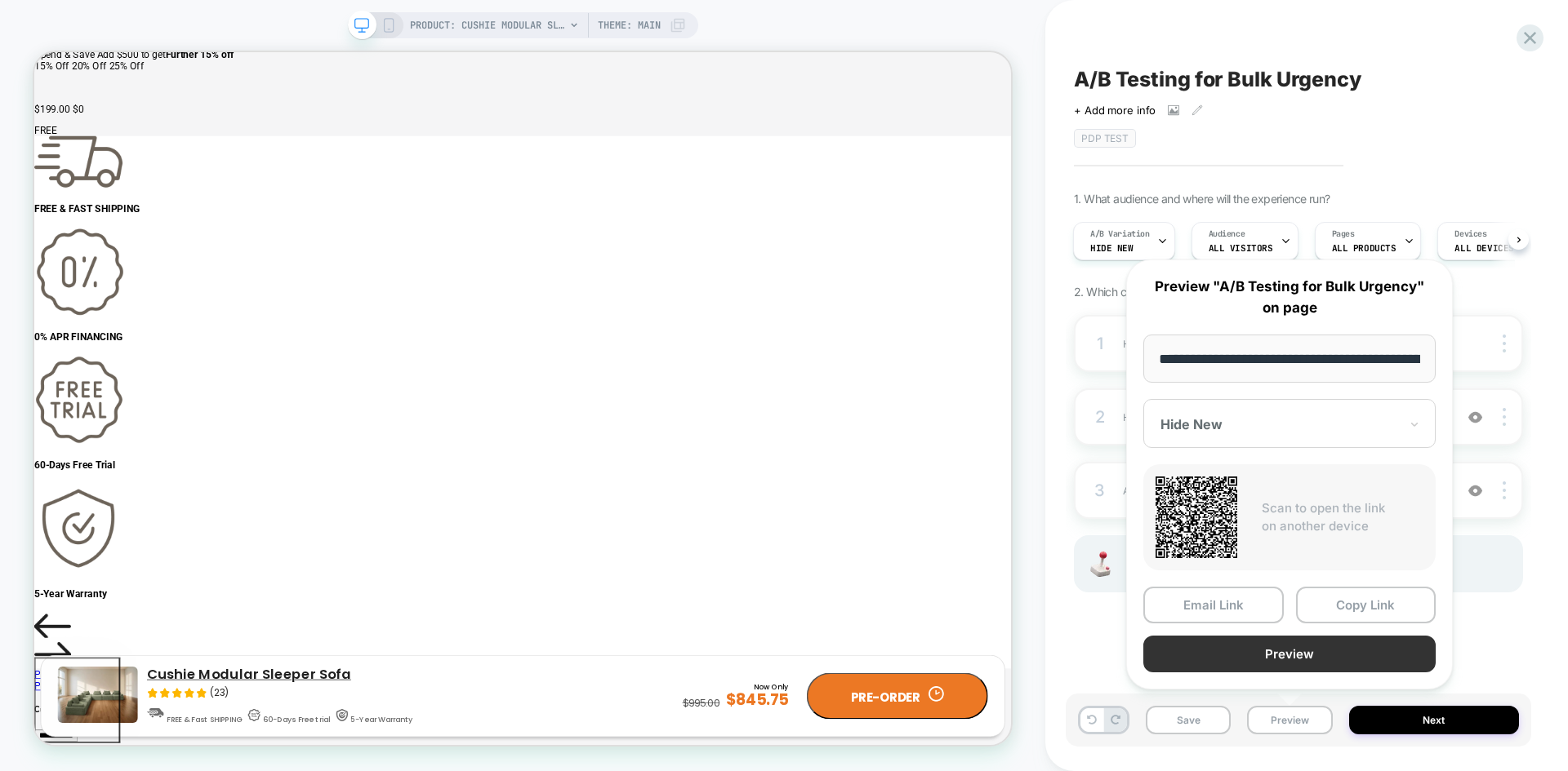
click at [1254, 647] on button "Preview" at bounding box center [1289, 654] width 293 height 37
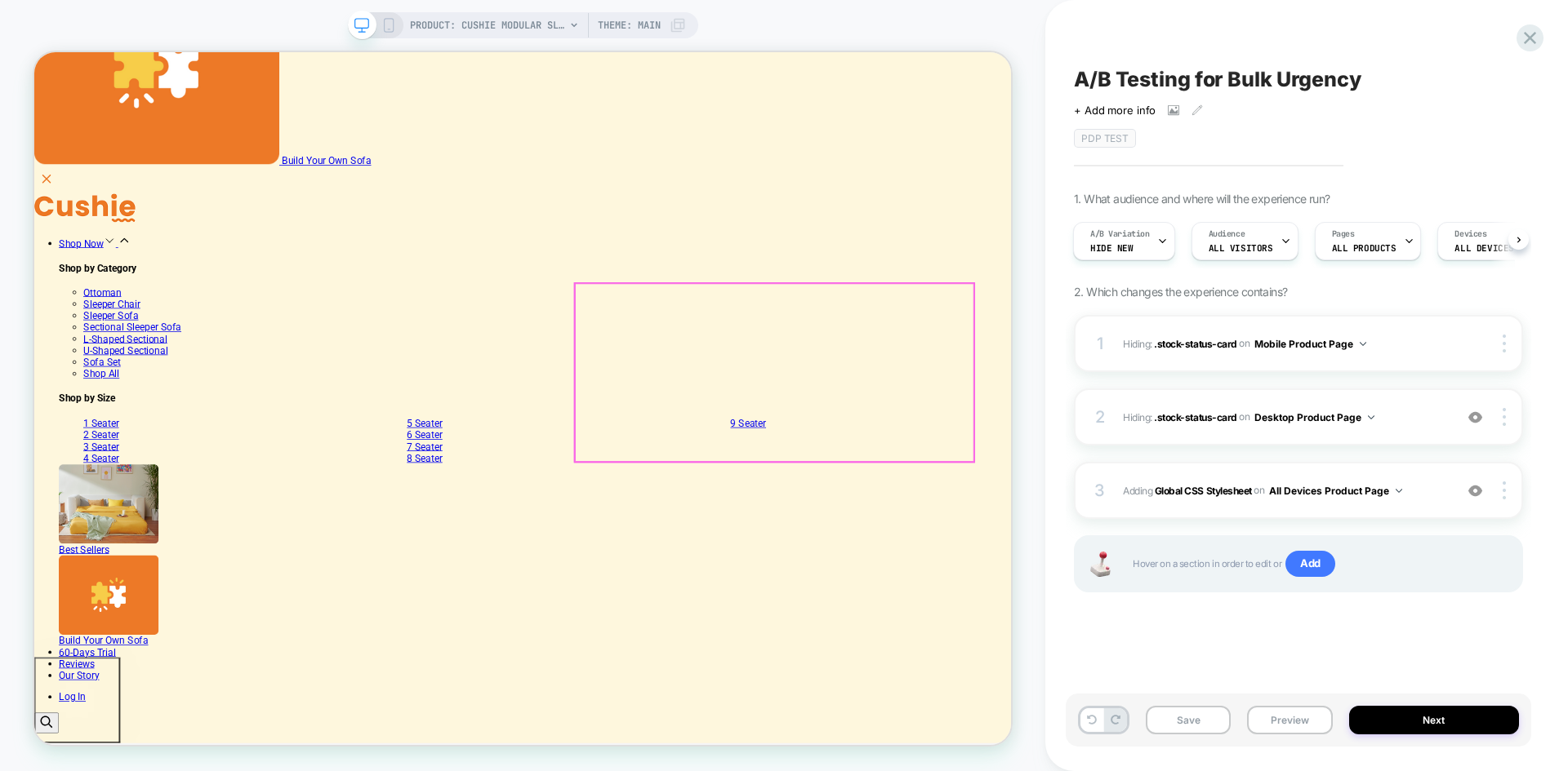
scroll to position [571, 0]
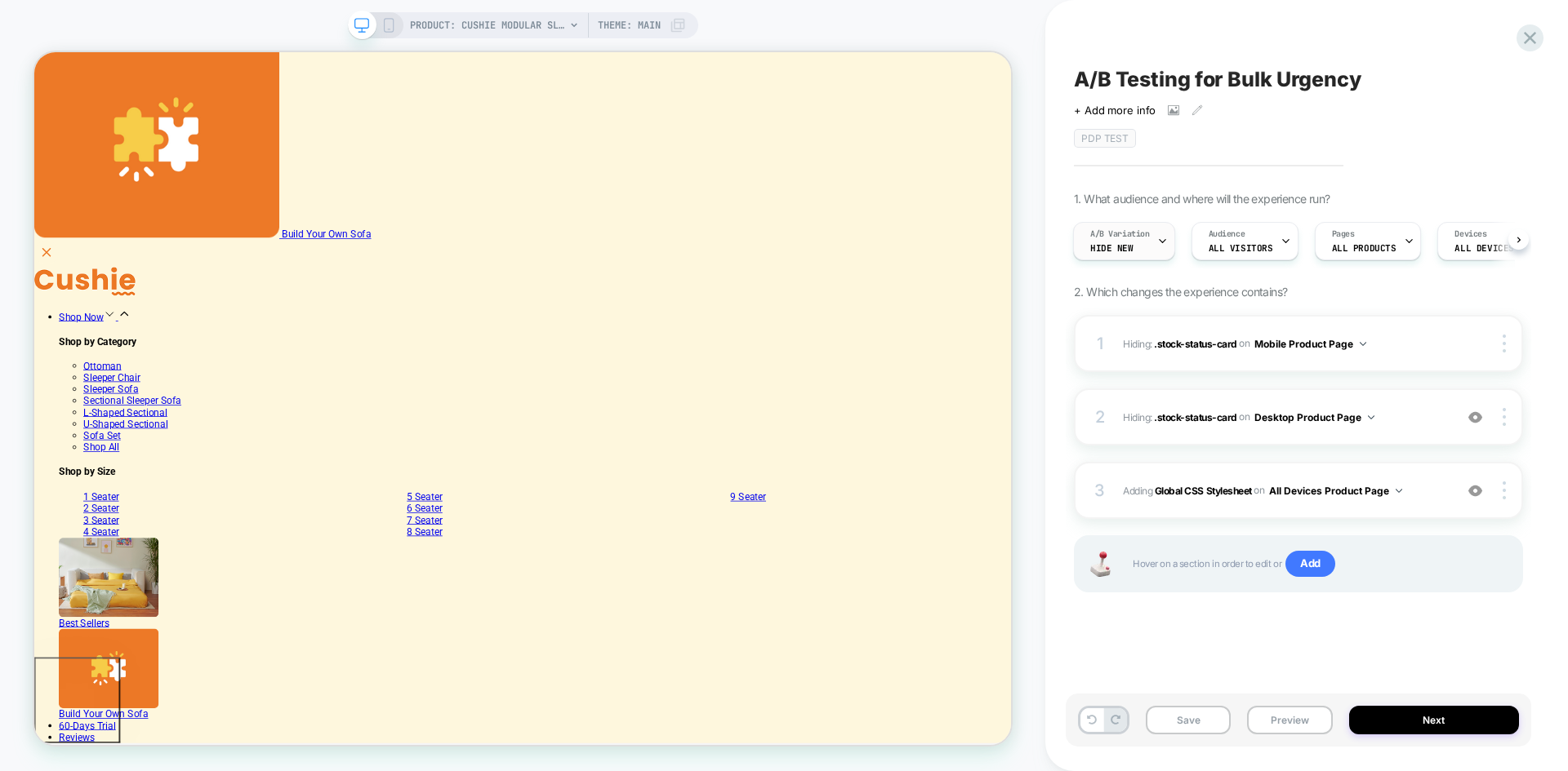
click at [1138, 258] on div "A/B Variation Hide New" at bounding box center [1119, 241] width 92 height 37
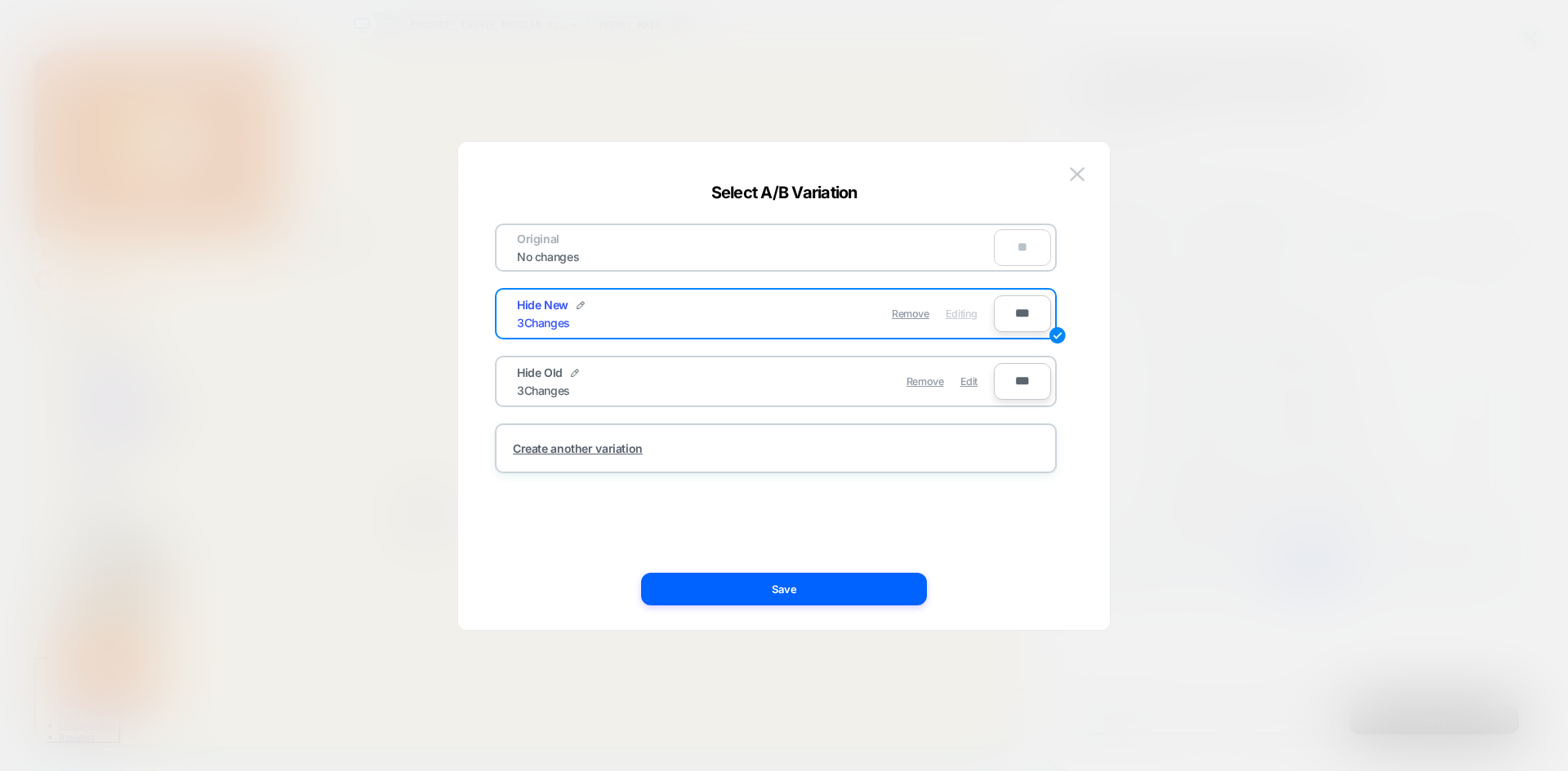
click at [1080, 169] on img at bounding box center [1077, 174] width 15 height 14
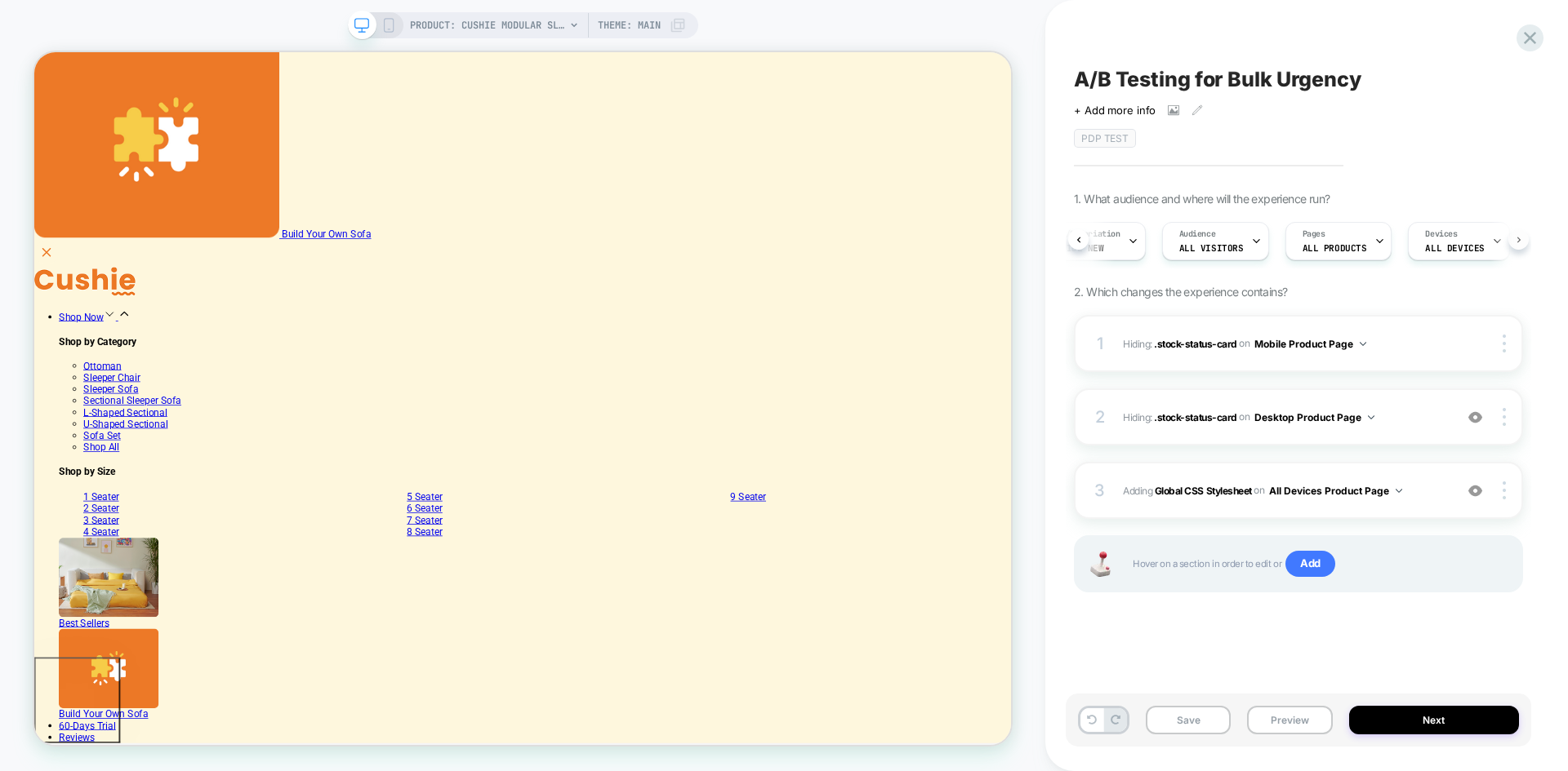
click at [1516, 237] on icon at bounding box center [1519, 240] width 7 height 7
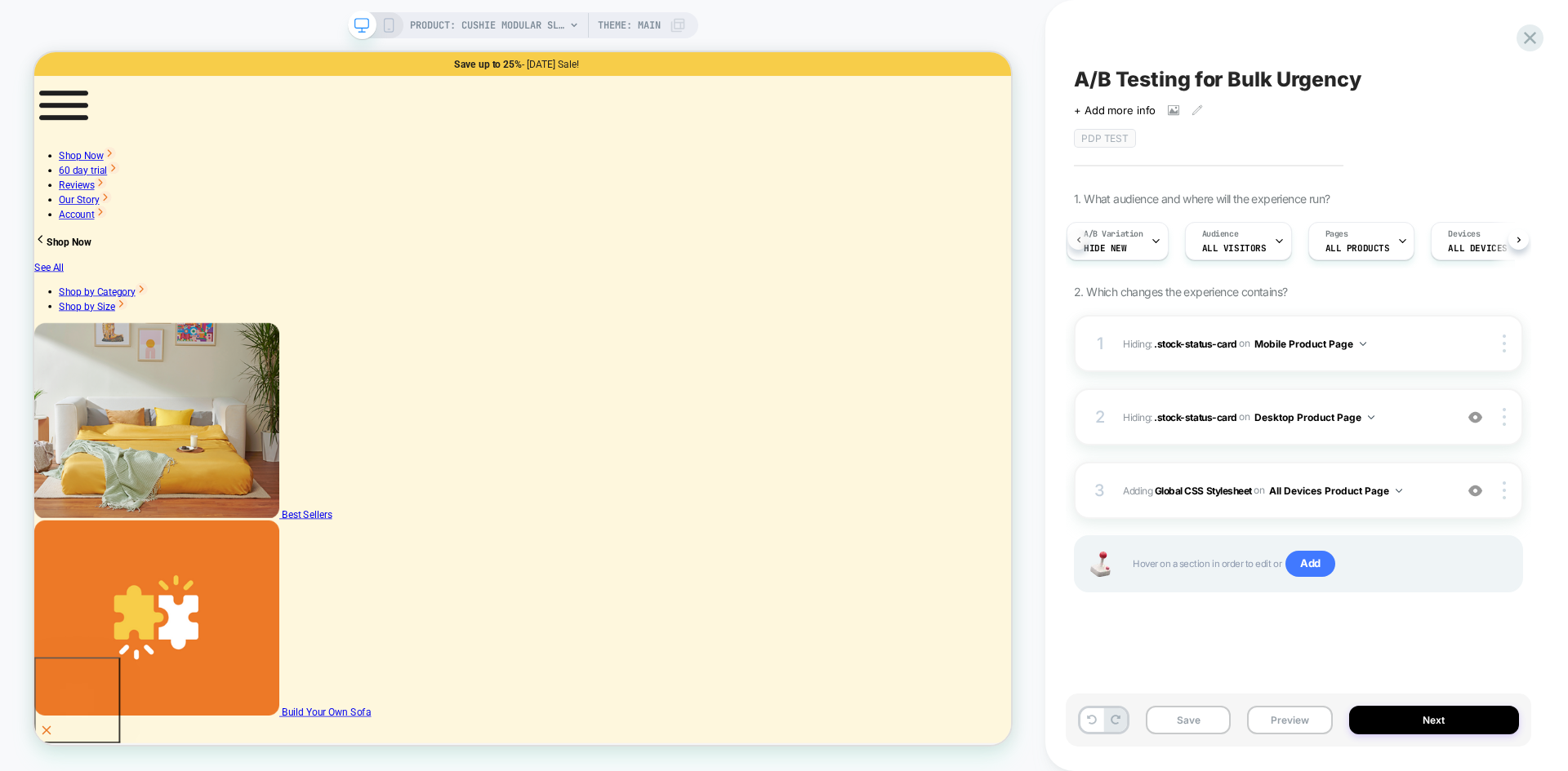
scroll to position [0, 3]
click at [385, 29] on icon at bounding box center [388, 26] width 15 height 15
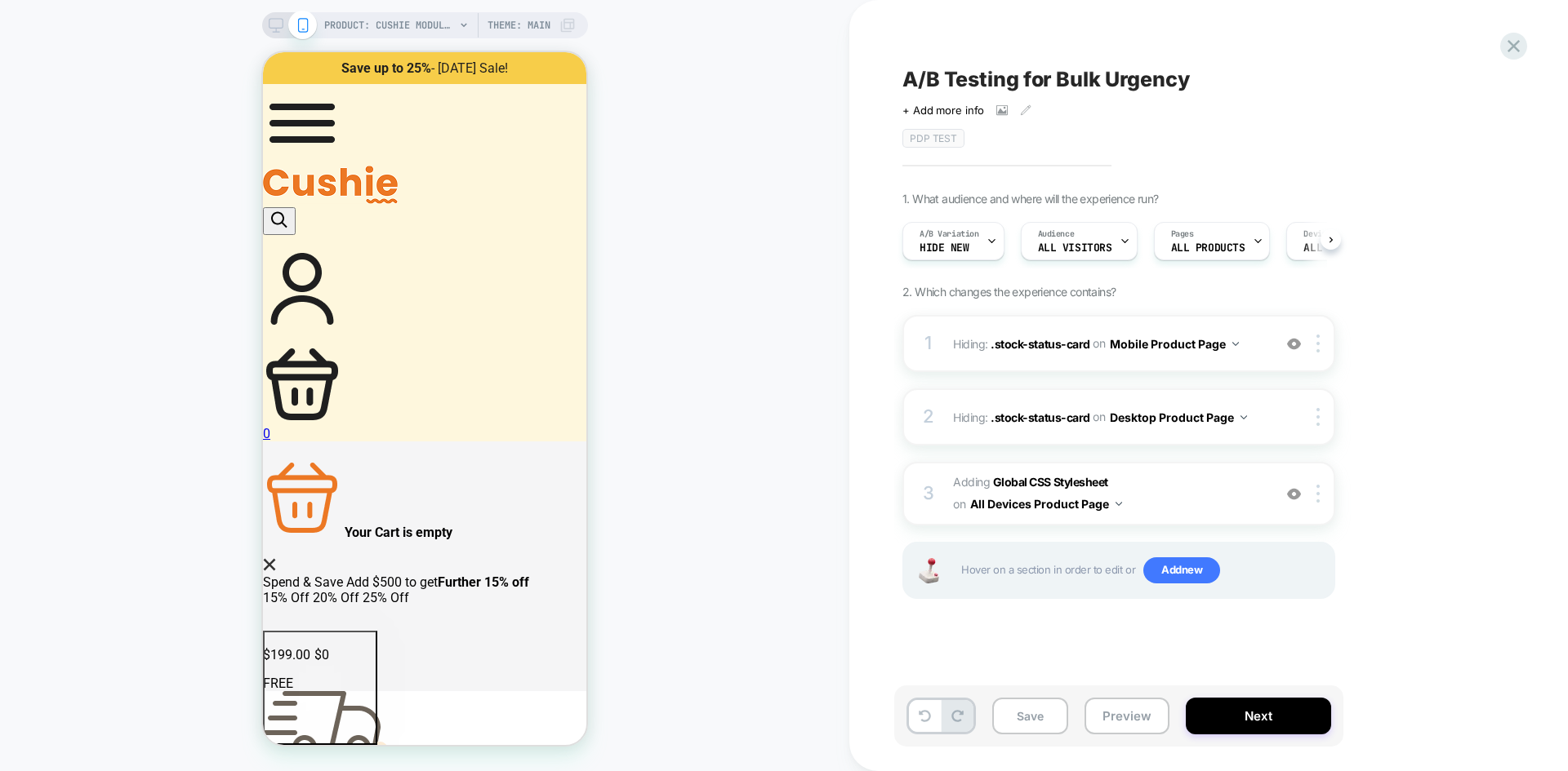
scroll to position [0, 1]
click at [930, 255] on div "A/B Variation Hide New" at bounding box center [947, 241] width 92 height 37
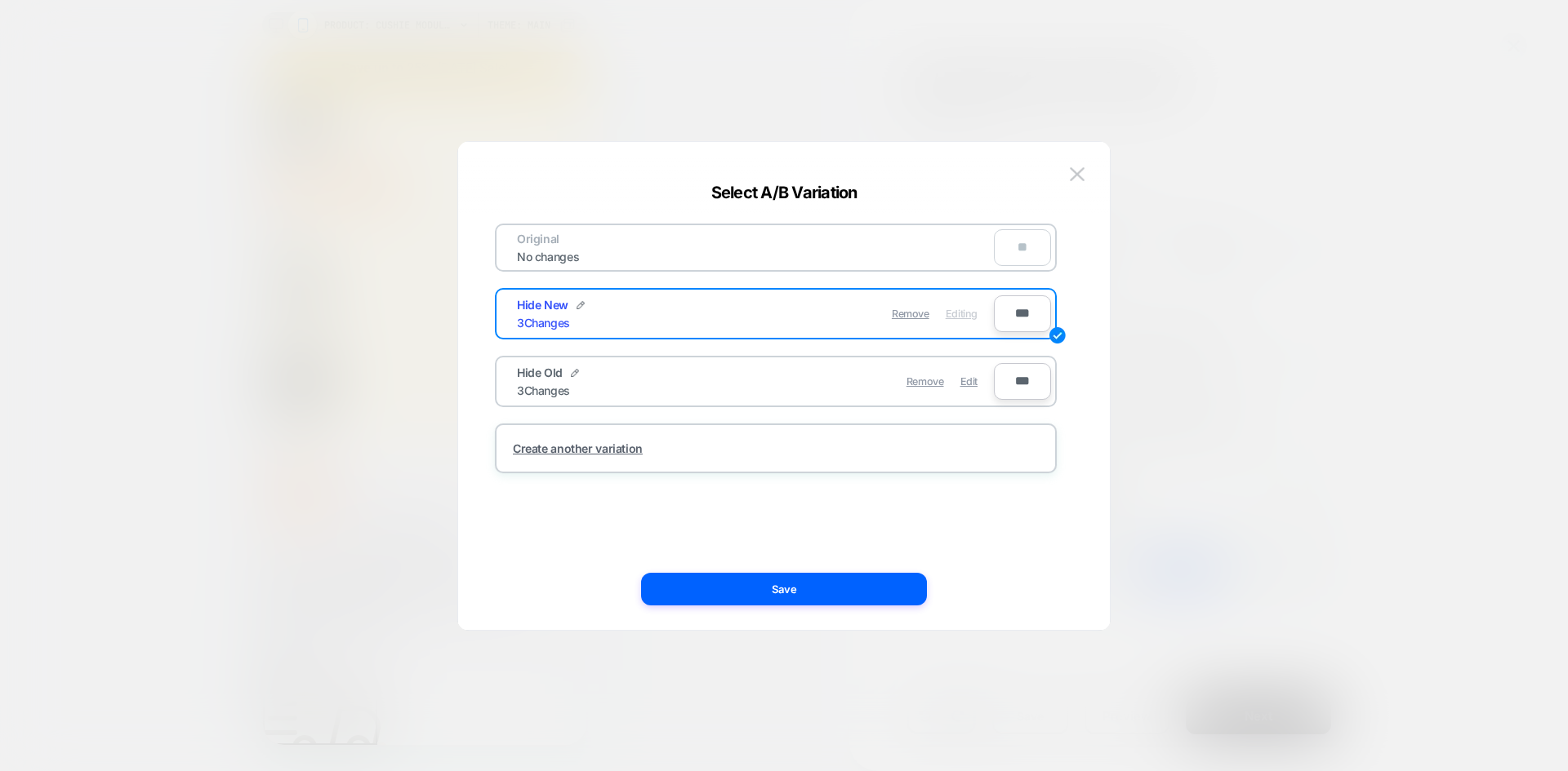
click at [718, 381] on div "Hide Old 3 Changes" at bounding box center [637, 382] width 239 height 32
click at [588, 379] on div "Hide Old 3 Changes" at bounding box center [637, 382] width 239 height 32
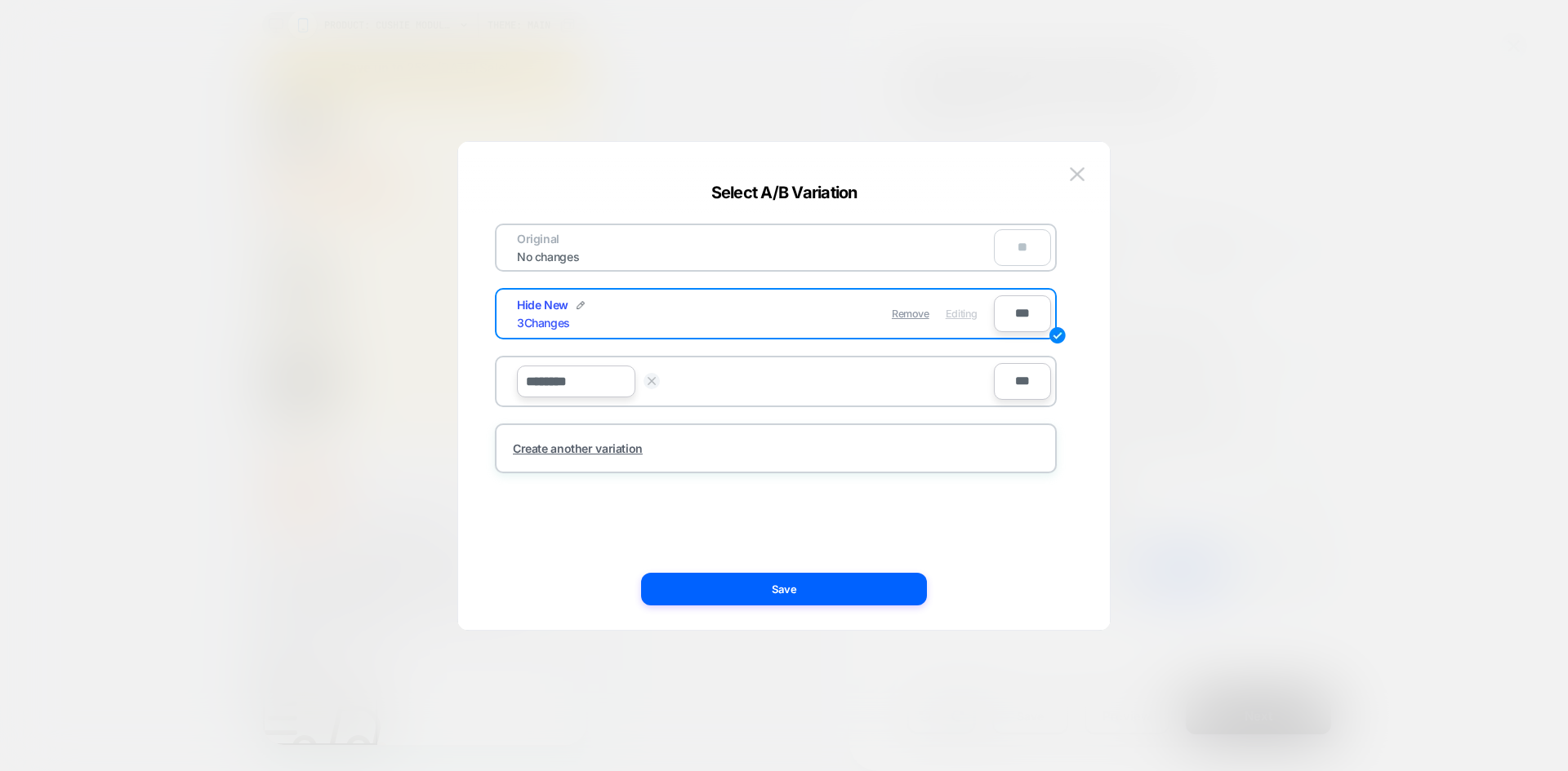
click at [647, 386] on img at bounding box center [651, 381] width 9 height 9
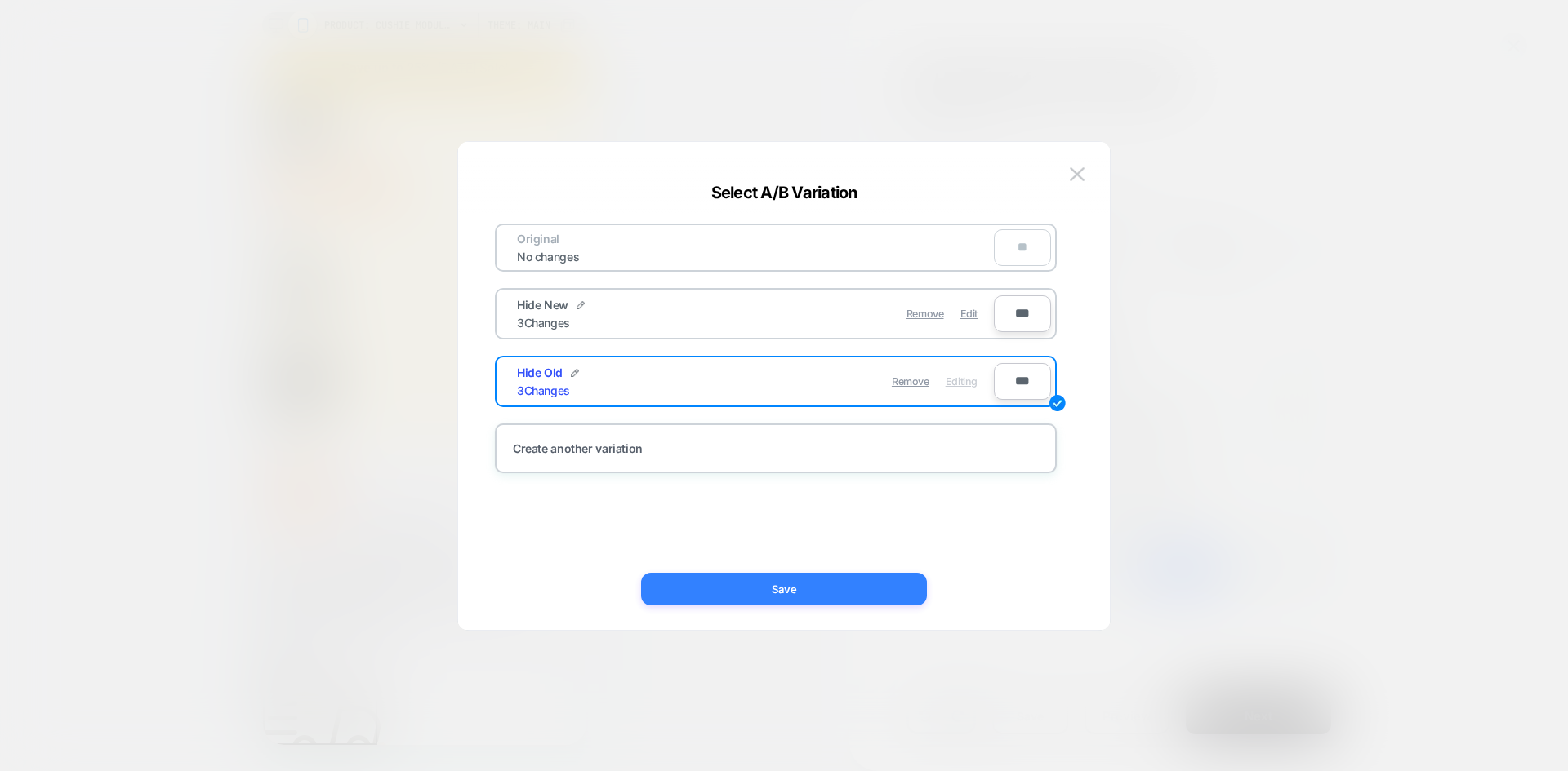
click at [781, 583] on button "Save" at bounding box center [784, 589] width 286 height 32
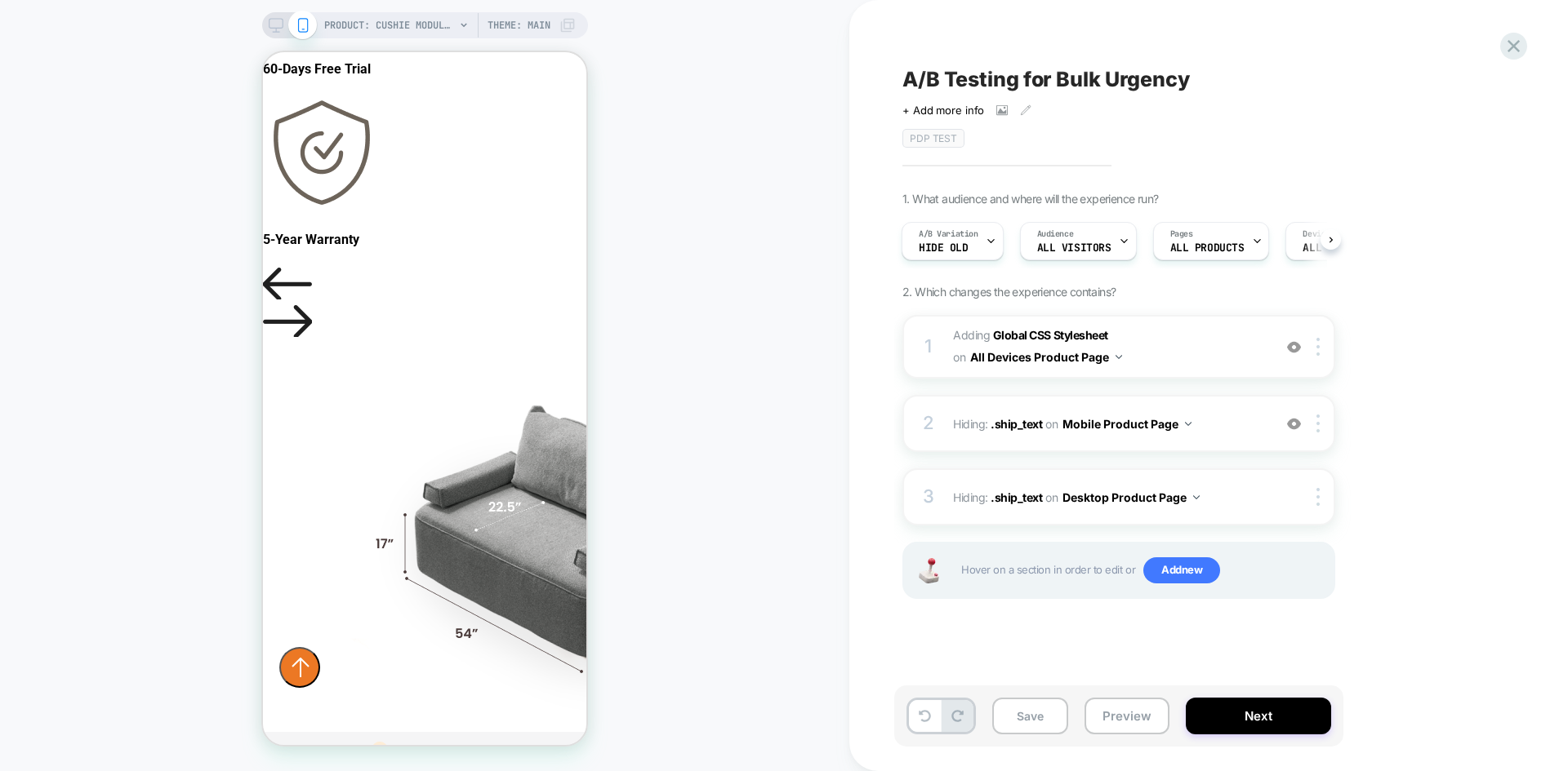
scroll to position [1061, 0]
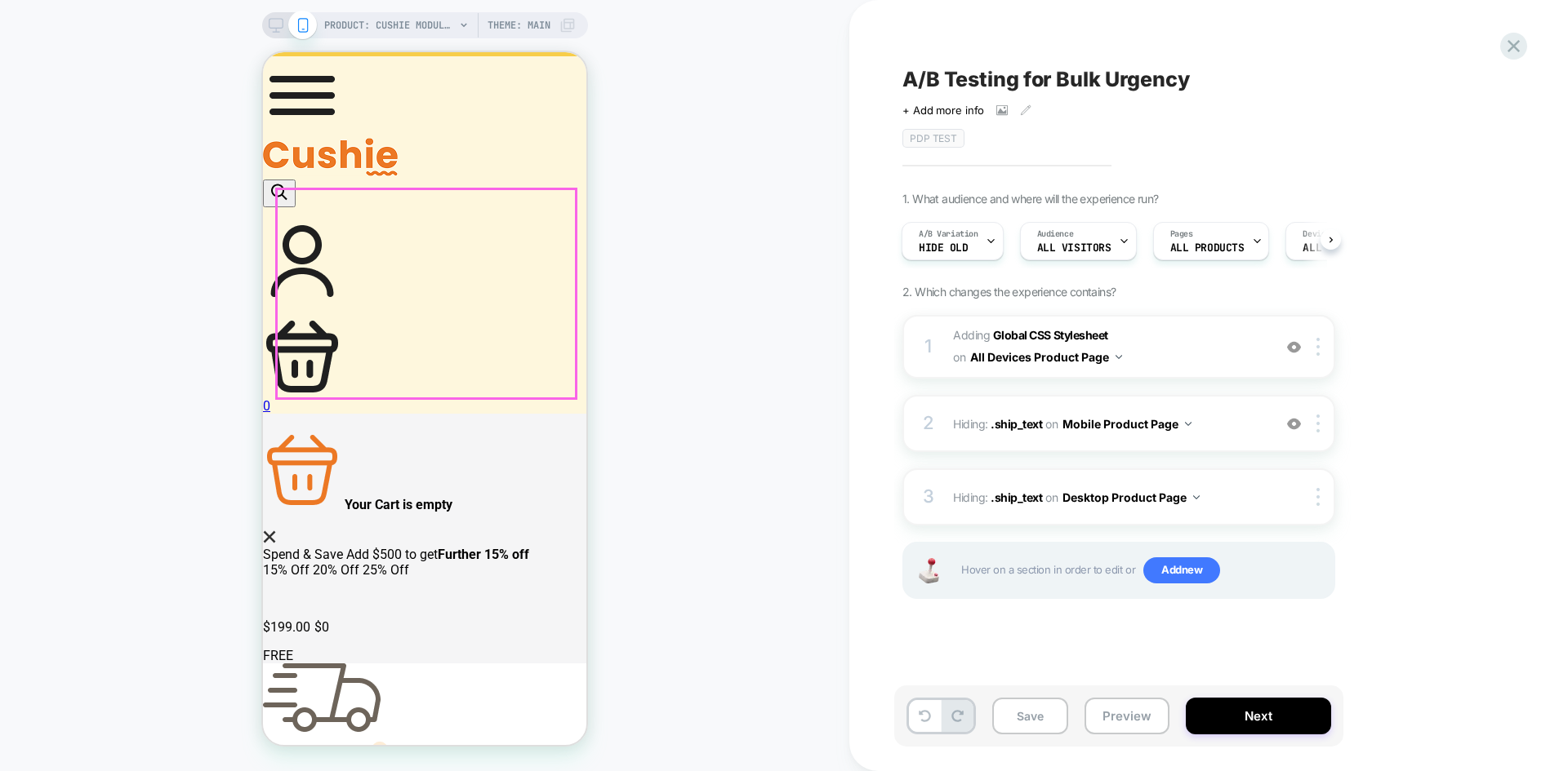
scroll to position [0, 0]
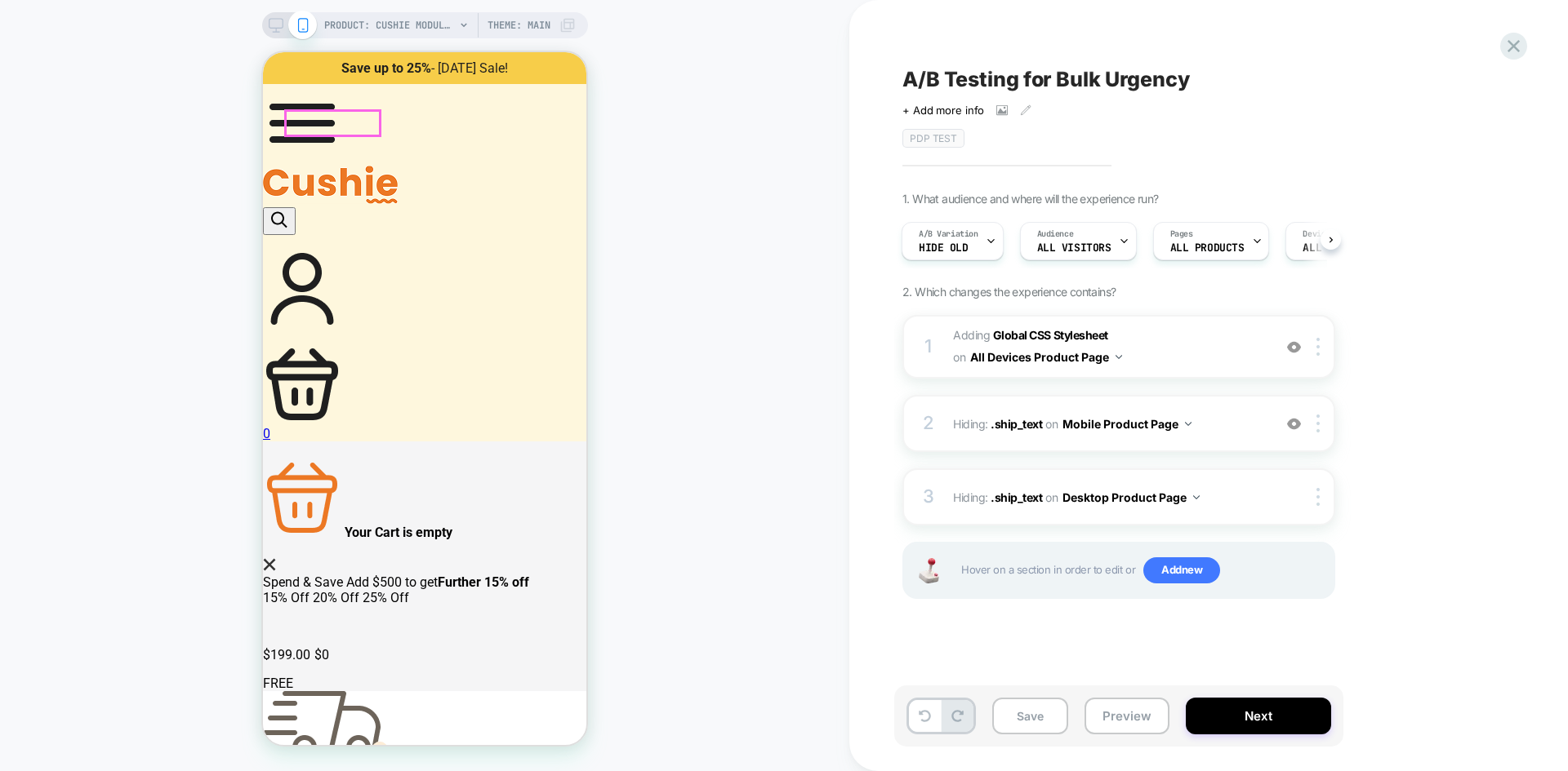
click at [303, 118] on img at bounding box center [302, 123] width 79 height 79
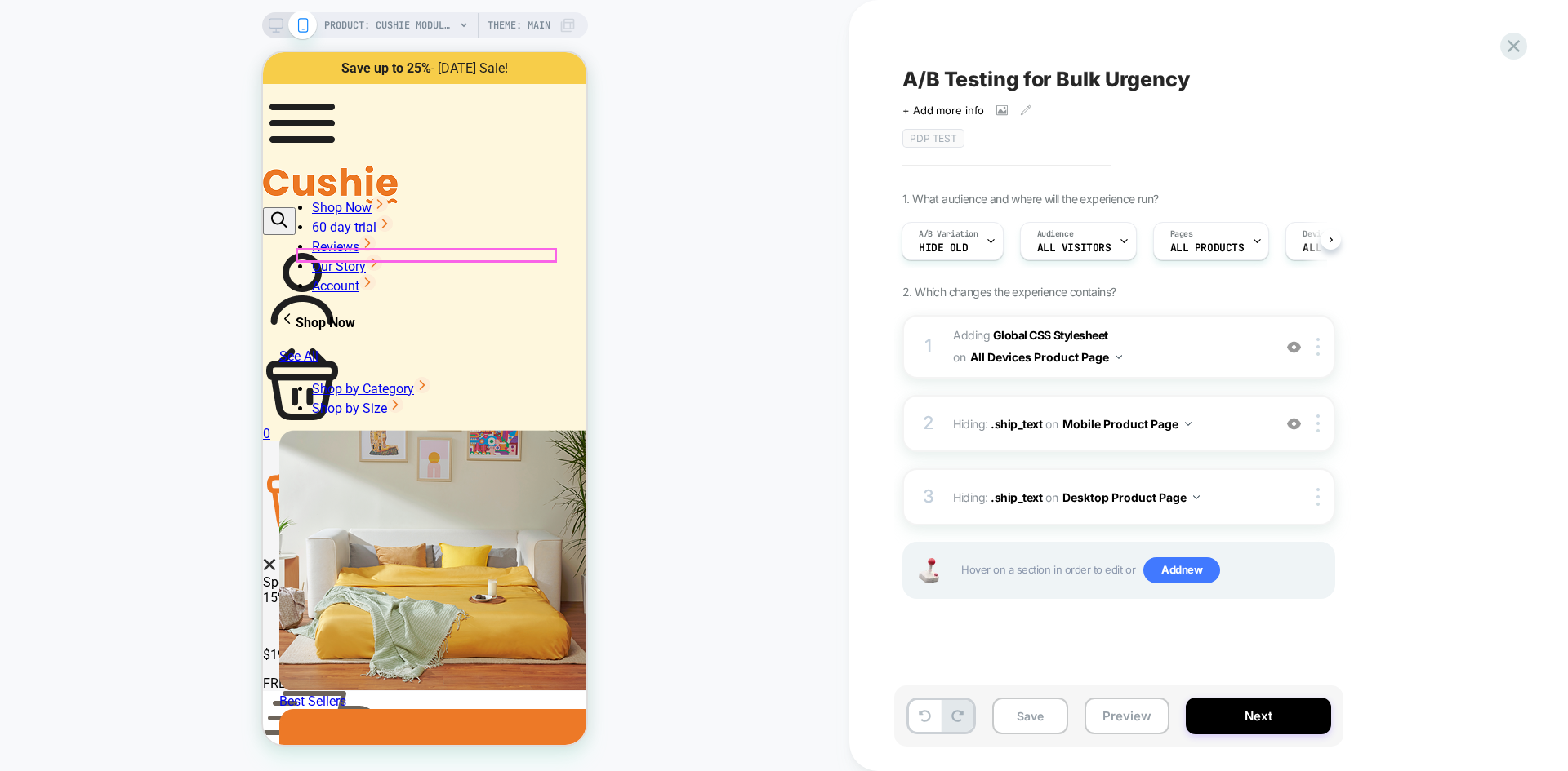
click at [387, 216] on link "Shop Now" at bounding box center [350, 207] width 76 height 15
click at [395, 381] on link "Shop by Category" at bounding box center [370, 388] width 118 height 15
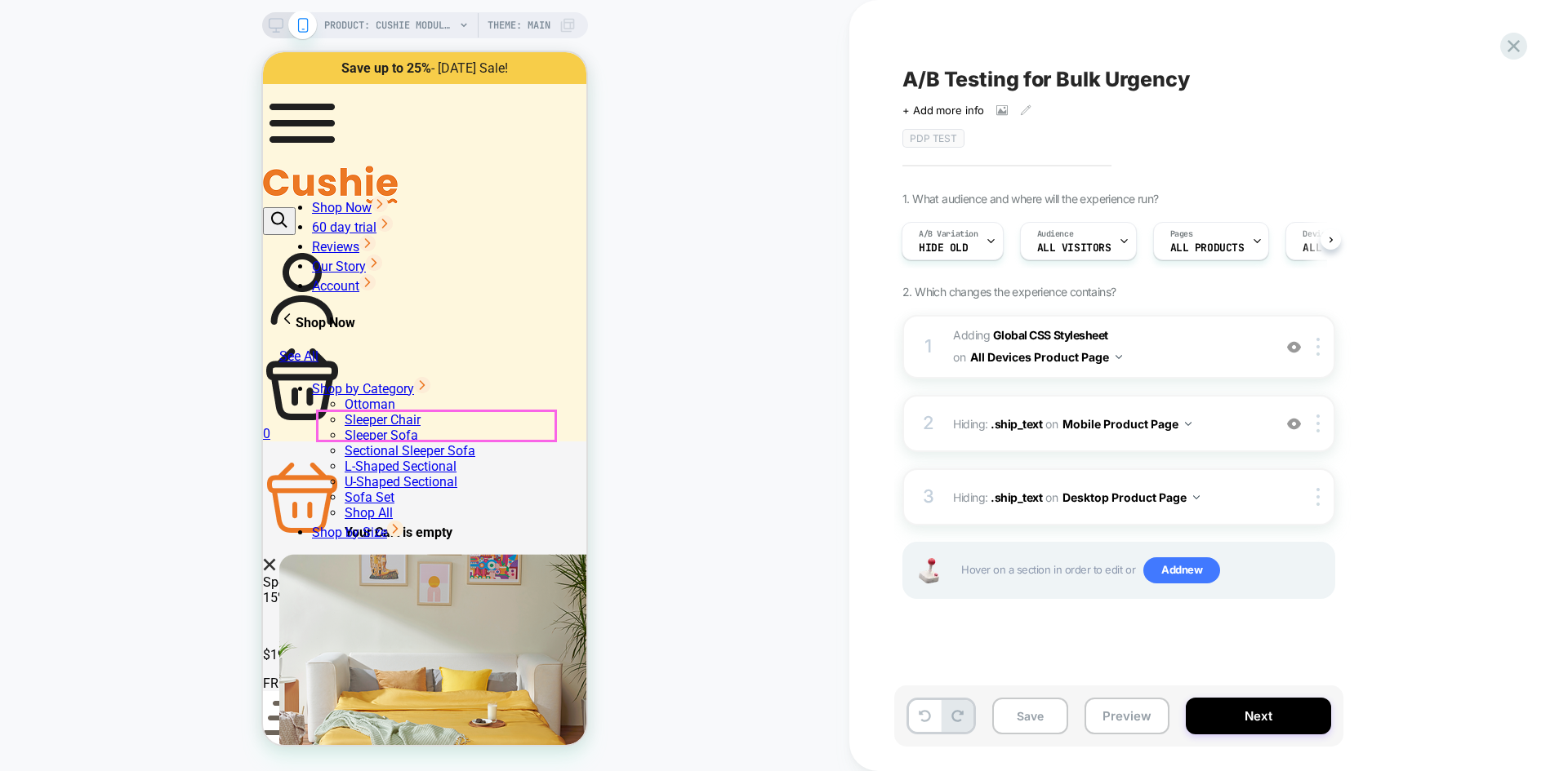
click at [369, 428] on link "Sleeper Sofa" at bounding box center [382, 436] width 74 height 15
click at [349, 428] on link "Sleeper Sofa" at bounding box center [382, 436] width 74 height 15
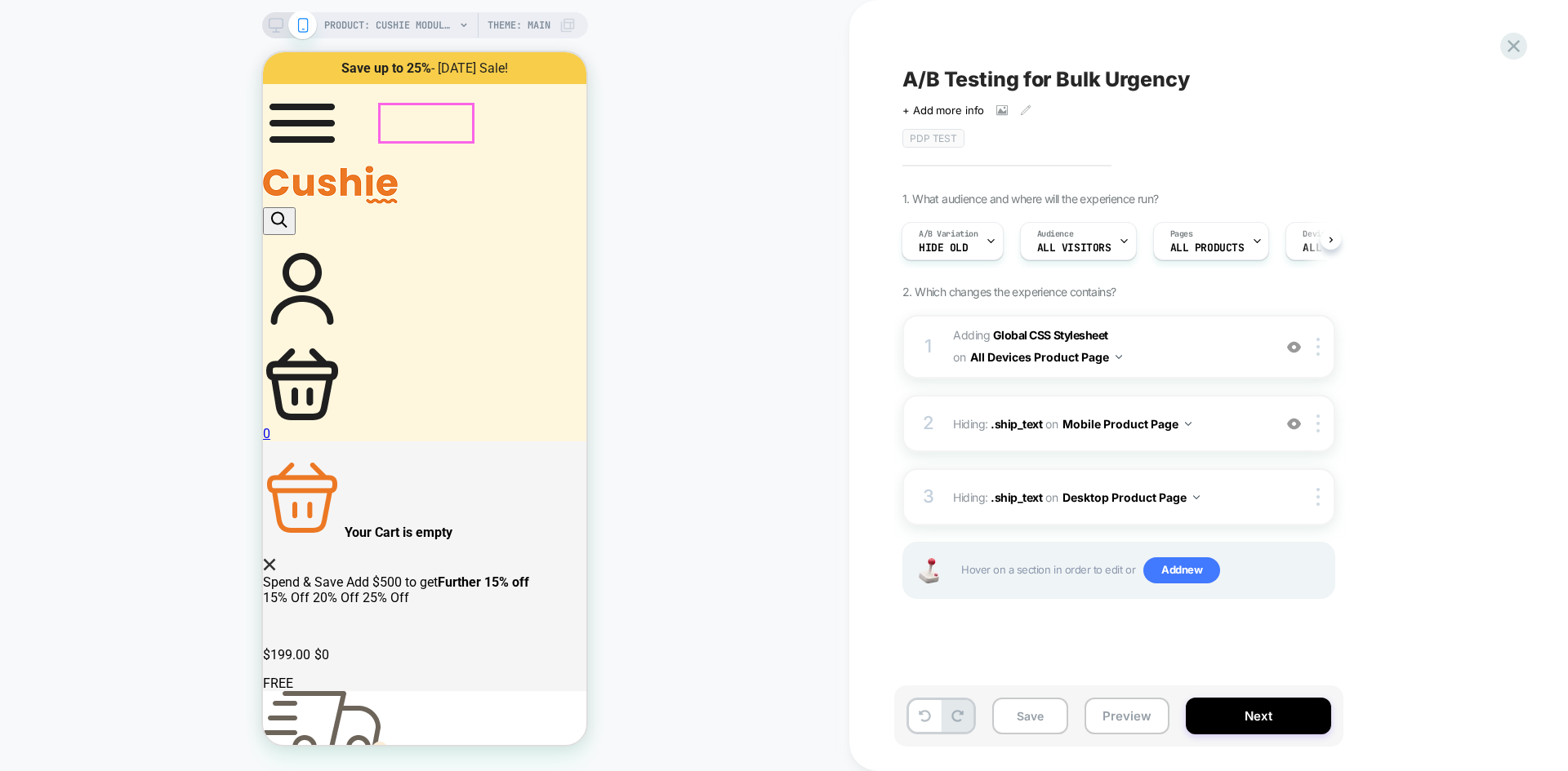
click at [398, 166] on img at bounding box center [331, 185] width 135 height 39
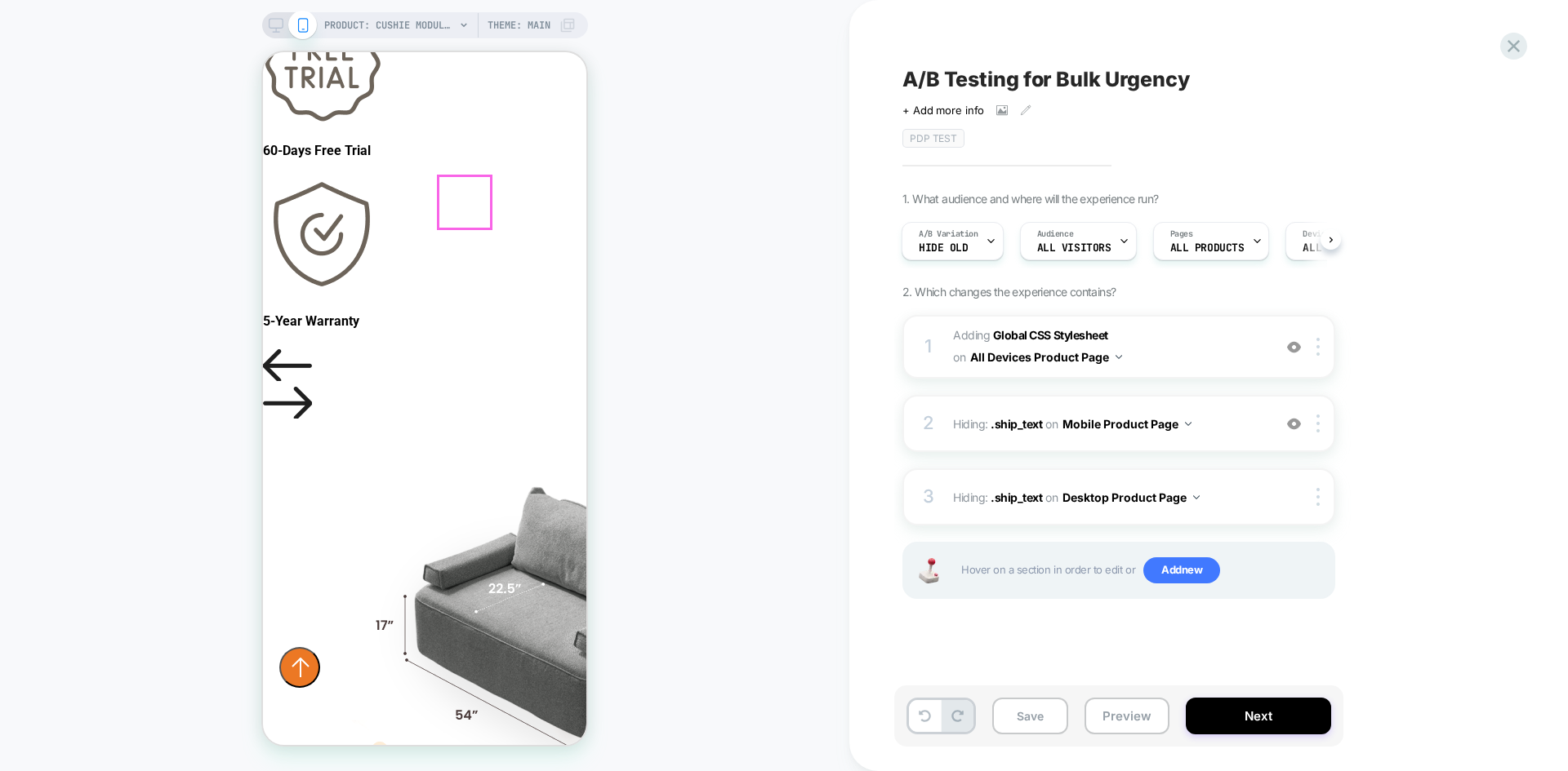
click at [422, 6] on div "PRODUCT: Cushie Modular Sleeper Sofa PRODUCT: Cushie Modular Sleeper Sofa Theme…" at bounding box center [424, 386] width 849 height 771
click at [427, 17] on span "PRODUCT: Cushie Modular Sleeper Sofa" at bounding box center [389, 26] width 131 height 27
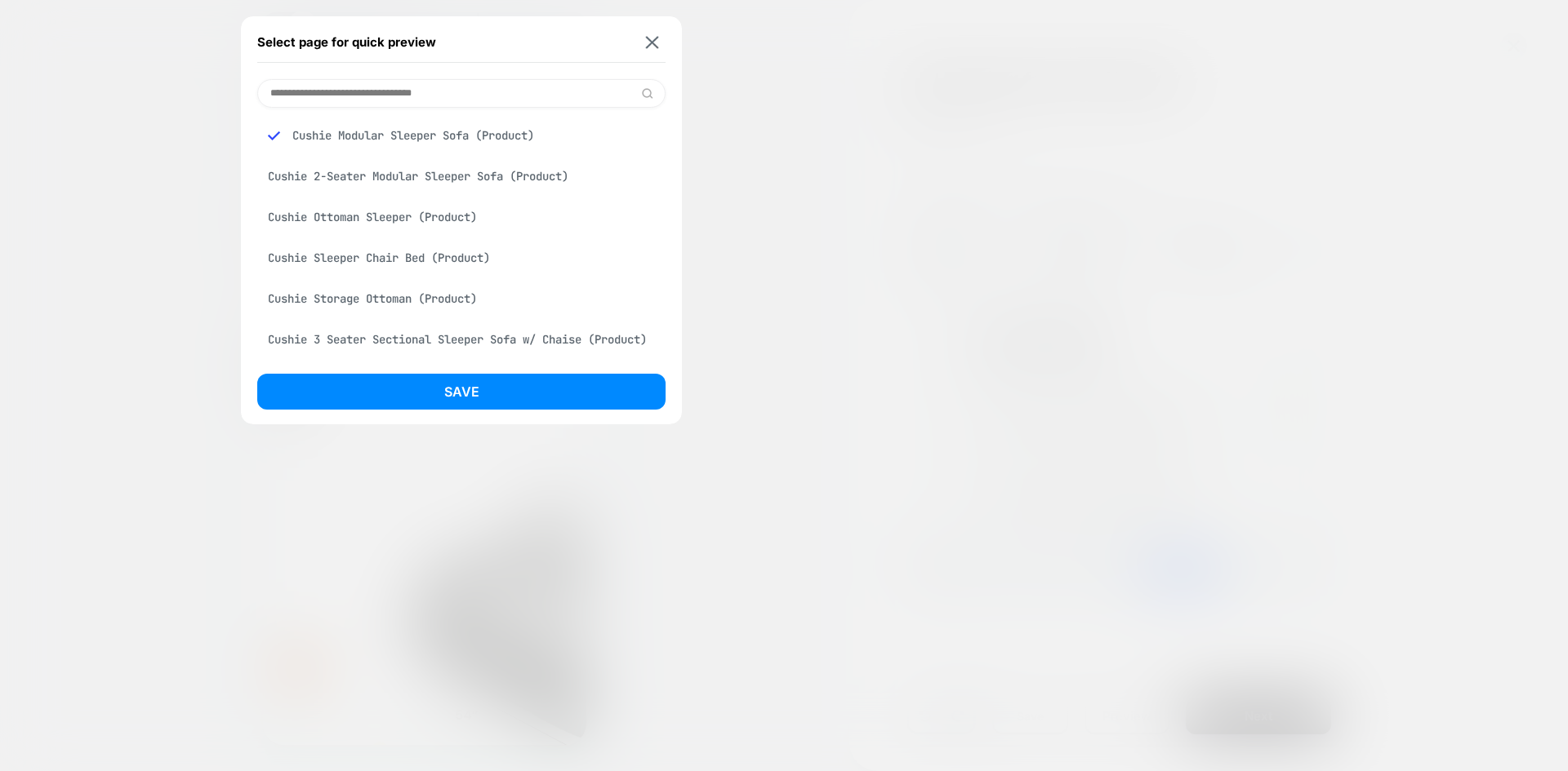
click at [412, 184] on div "Cushie 2-Seater Modular Sleeper Sofa (Product)" at bounding box center [460, 176] width 408 height 31
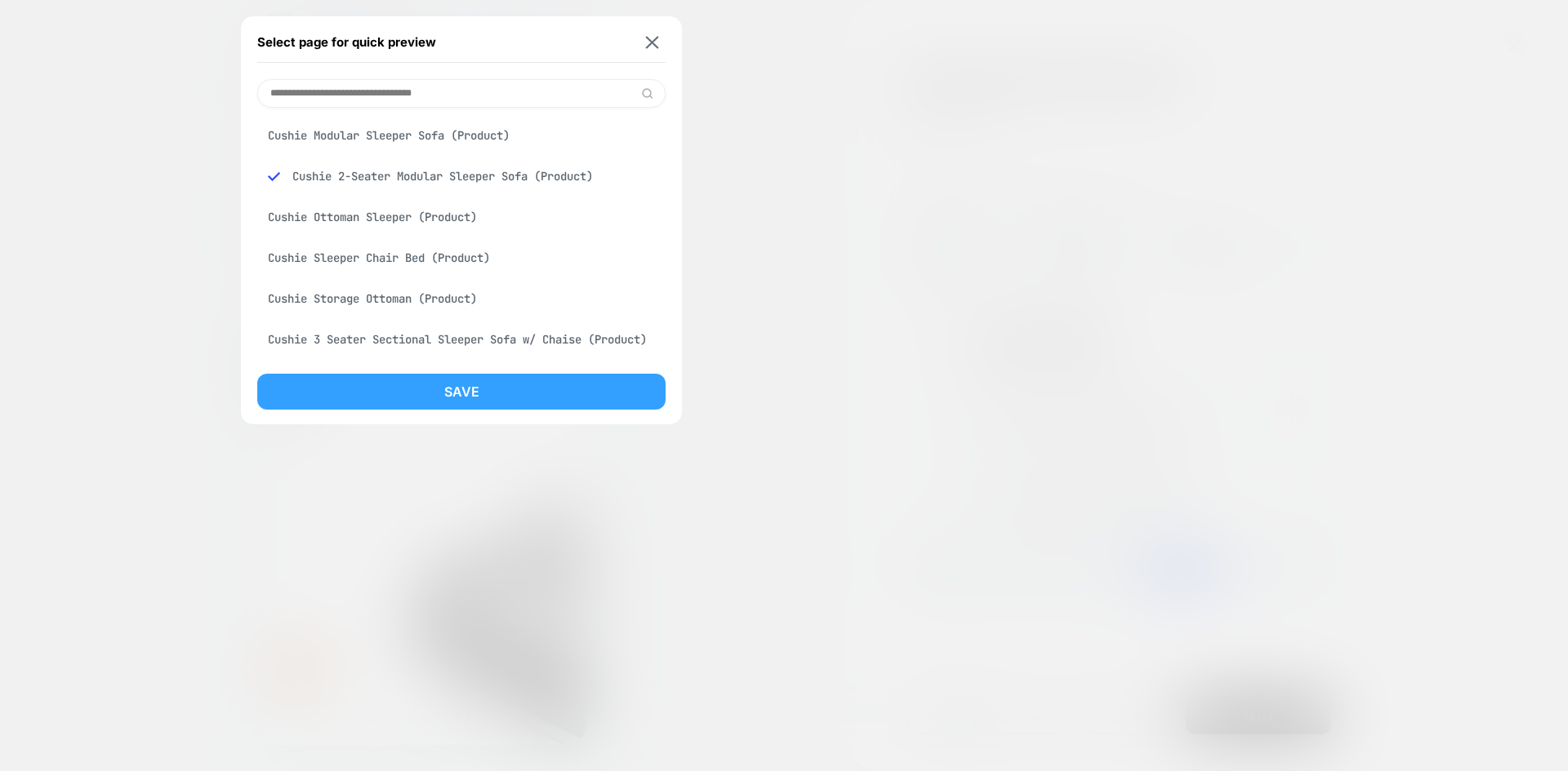
click at [458, 393] on button "Save" at bounding box center [460, 392] width 408 height 36
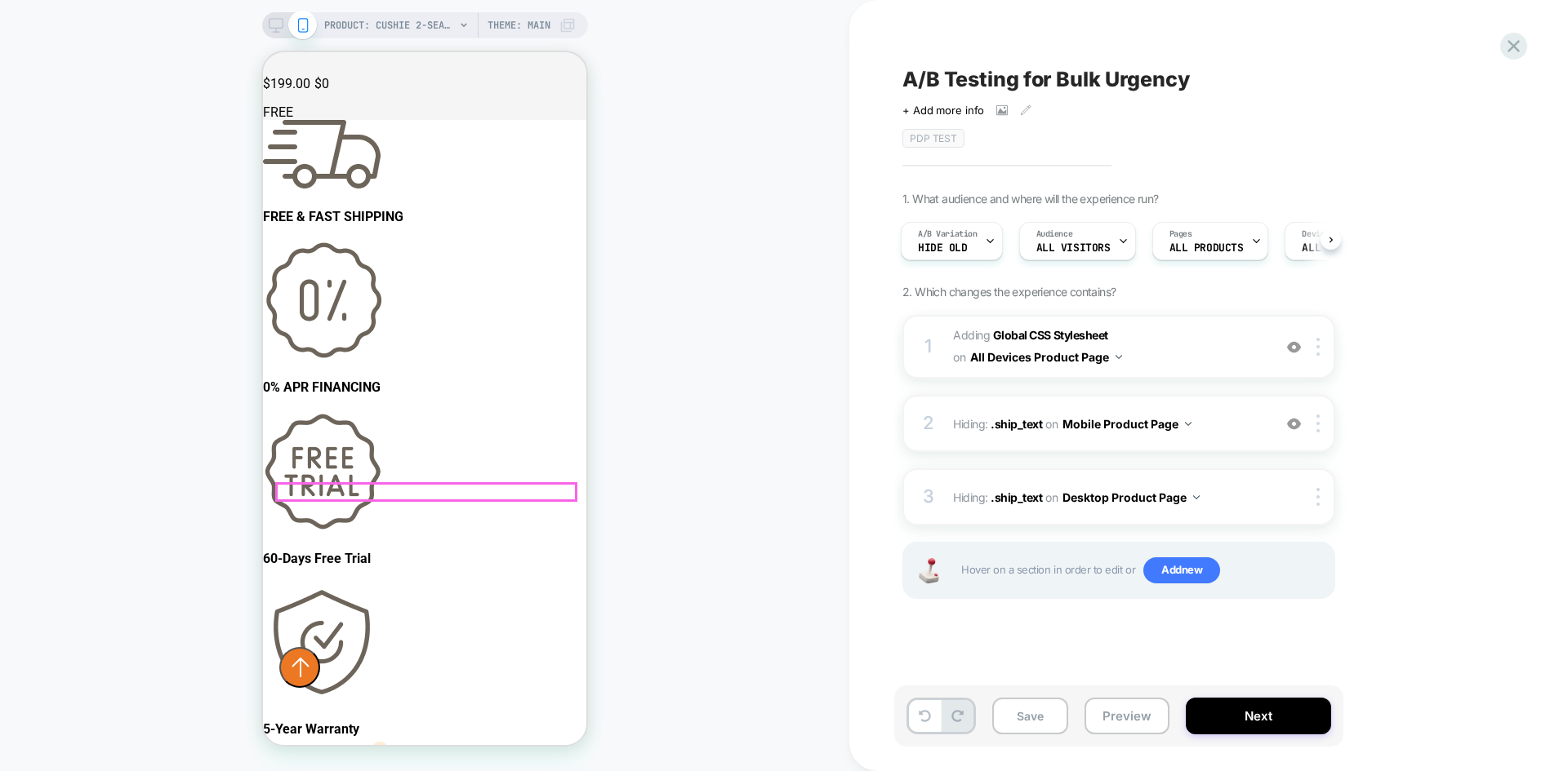
scroll to position [0, 0]
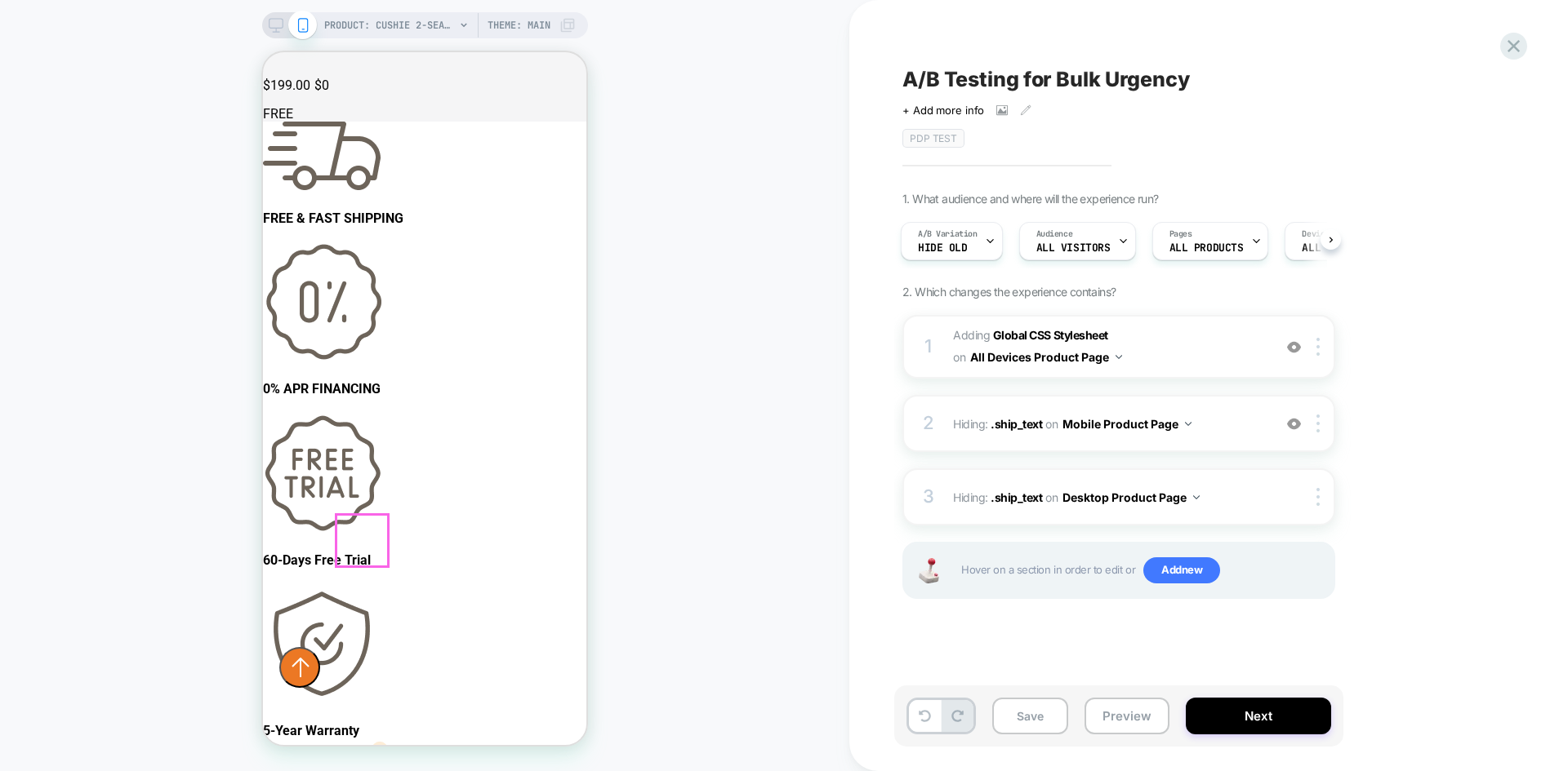
scroll to position [571, 0]
click at [1283, 717] on button "Next" at bounding box center [1257, 716] width 145 height 37
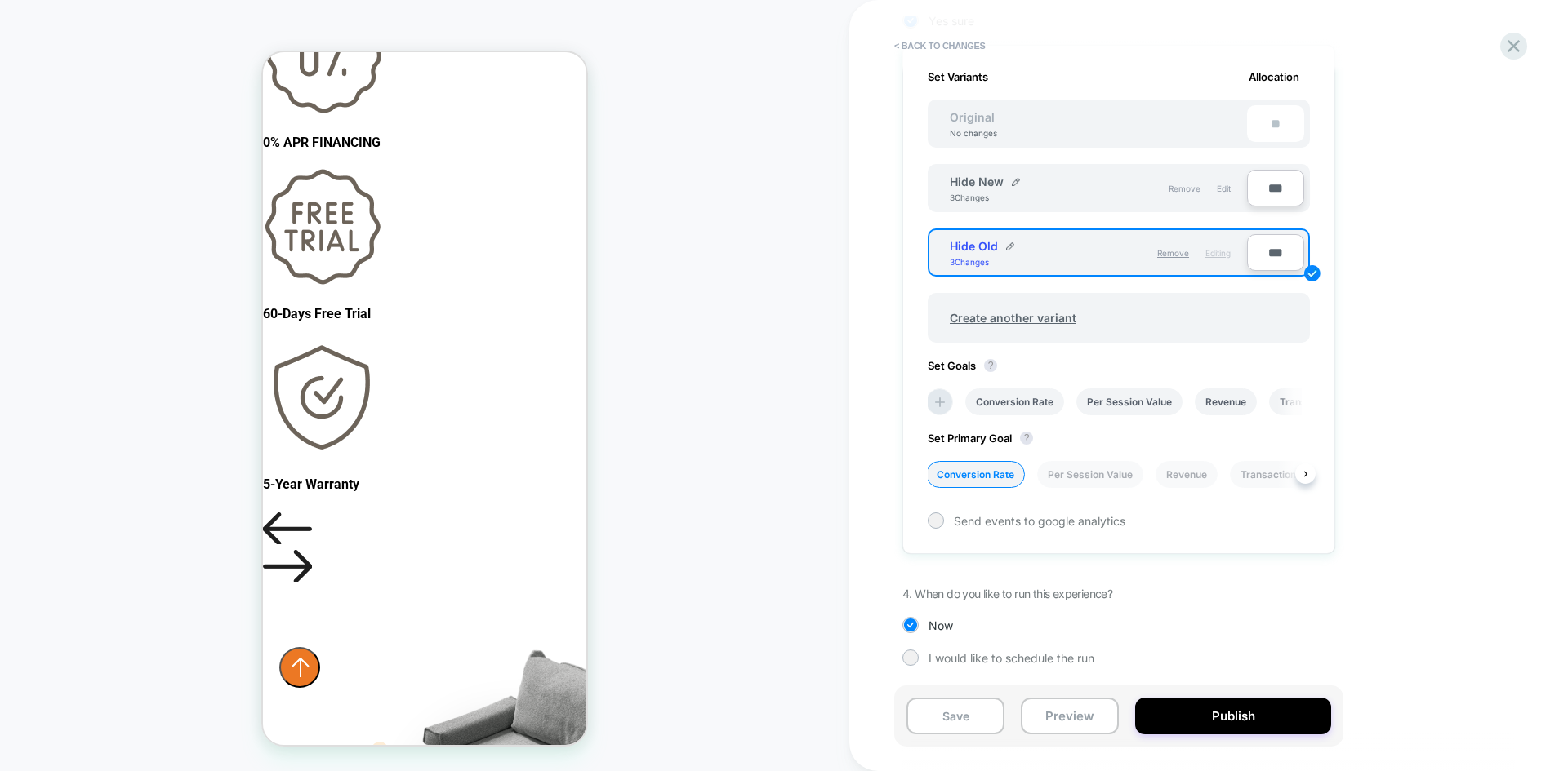
scroll to position [500, 0]
drag, startPoint x: 1235, startPoint y: 475, endPoint x: 1170, endPoint y: 475, distance: 65.0
drag, startPoint x: 1168, startPoint y: 470, endPoint x: 1074, endPoint y: 471, distance: 94.0
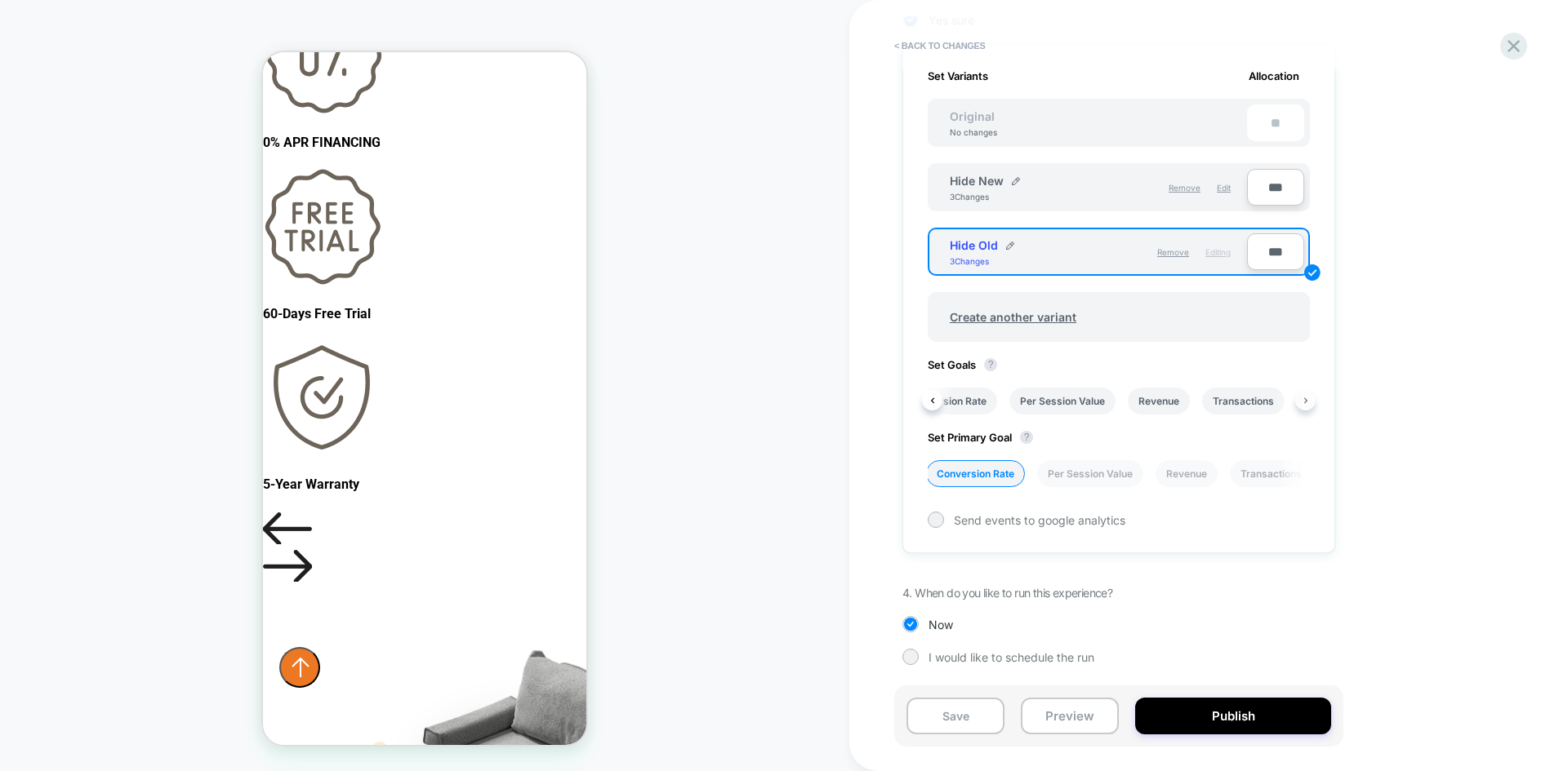
click at [1306, 393] on button at bounding box center [1306, 401] width 21 height 21
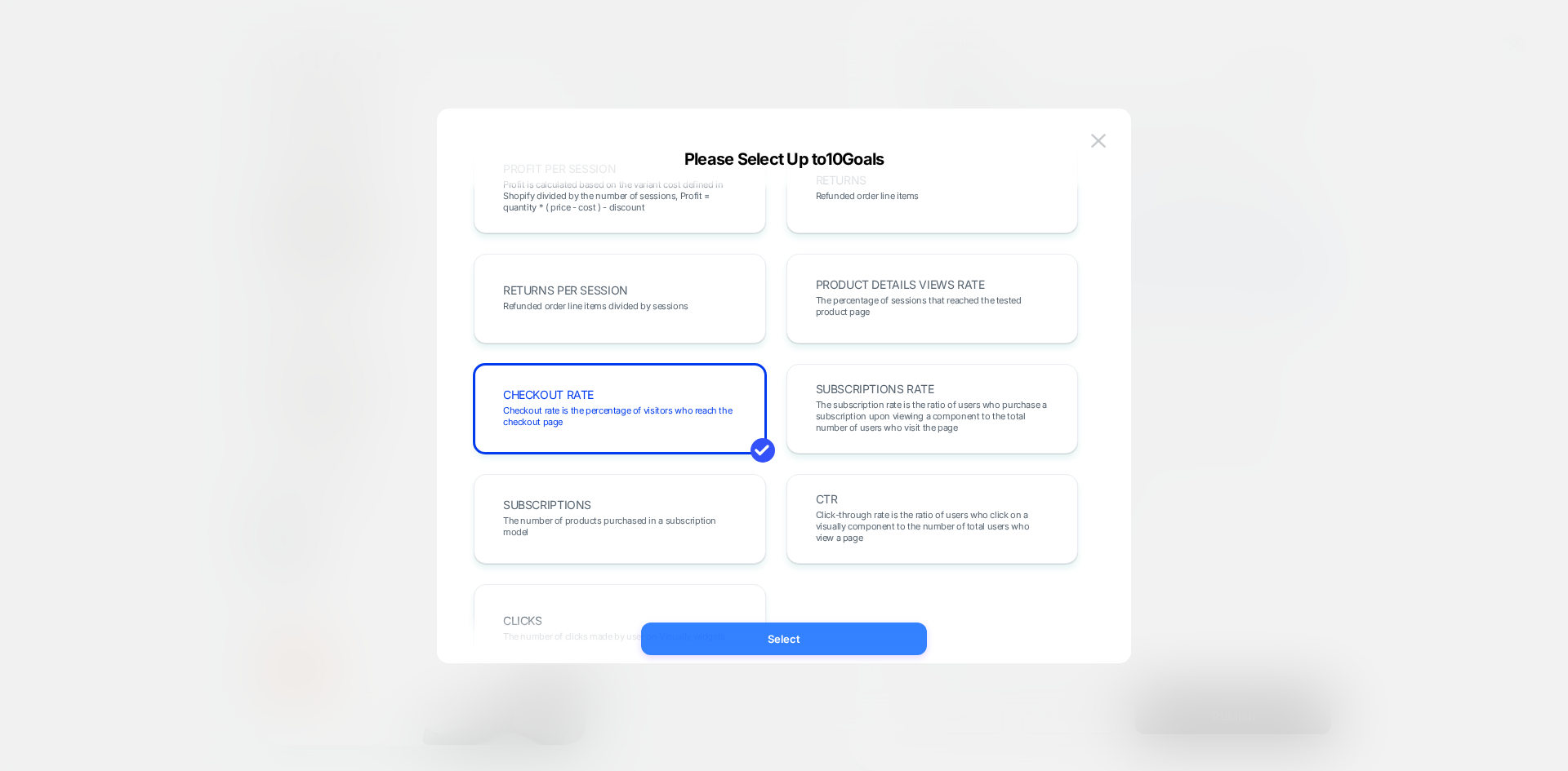
scroll to position [564, 0]
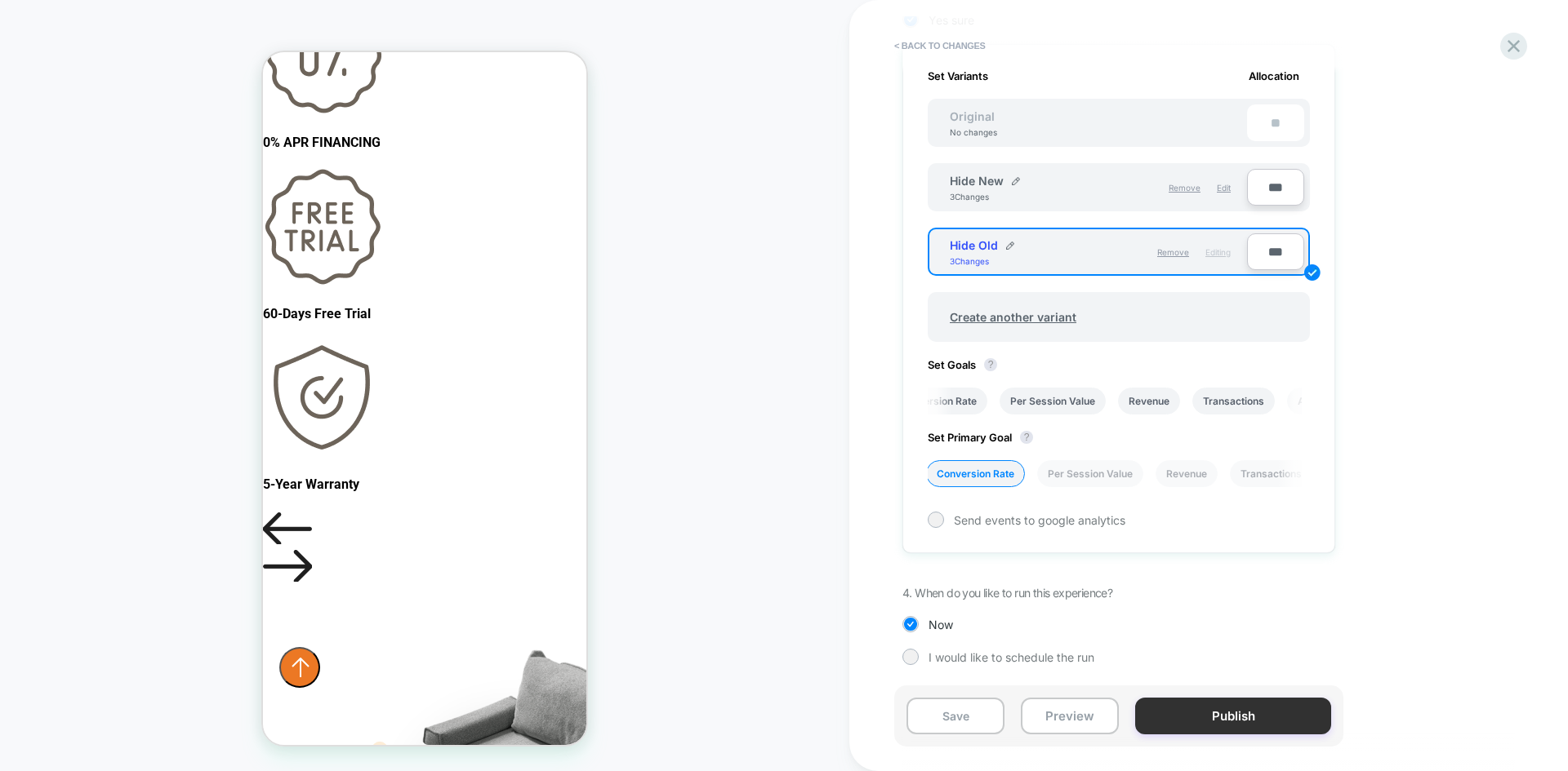
click at [1195, 718] on button "Publish" at bounding box center [1233, 716] width 196 height 37
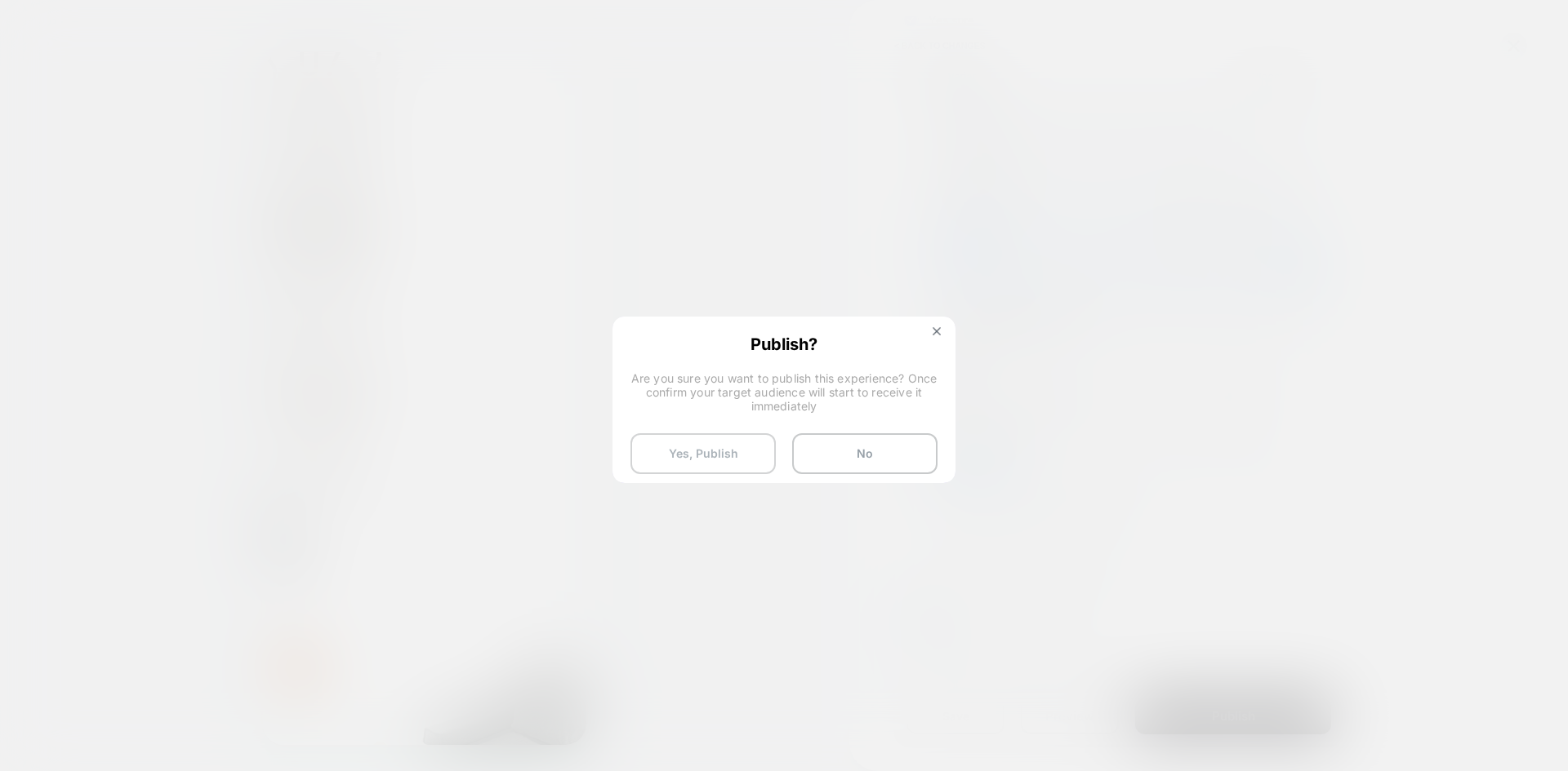
click at [742, 455] on button "Yes, Publish" at bounding box center [702, 454] width 145 height 41
